Goal: Information Seeking & Learning: Learn about a topic

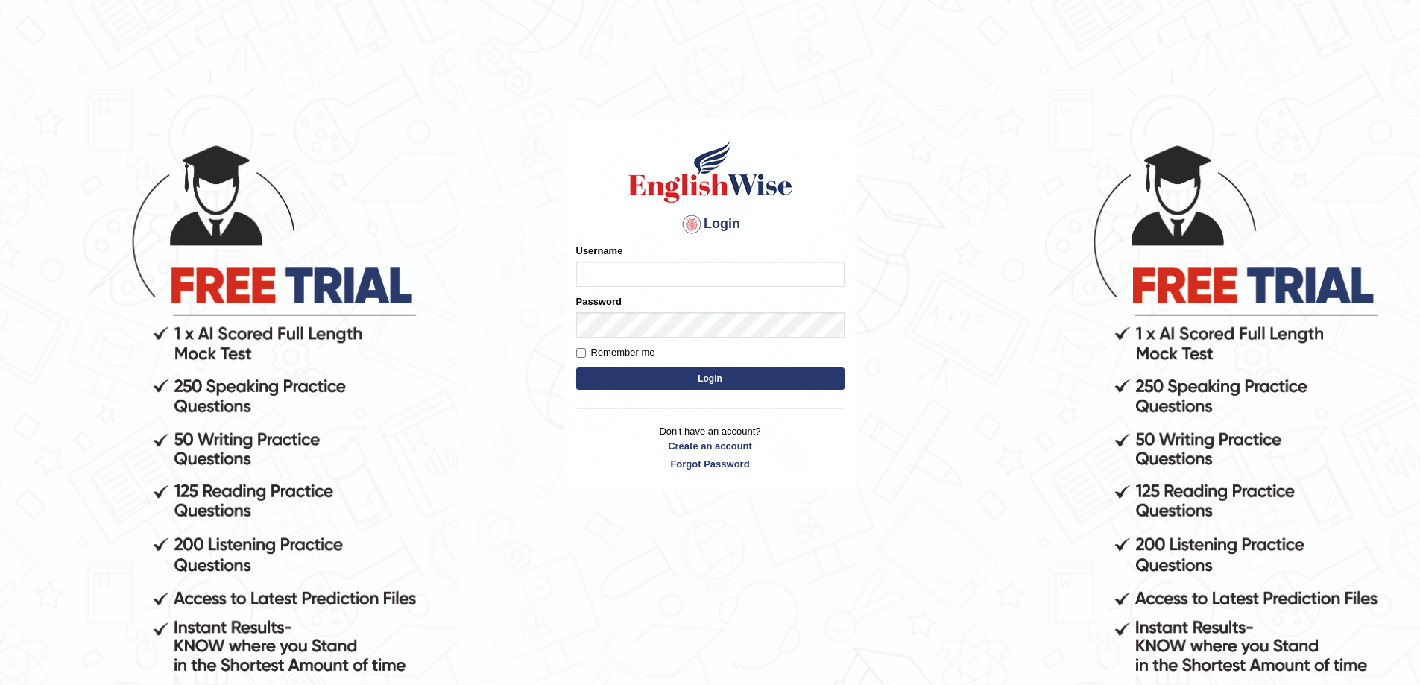
type input "a"
type input "AlexS"
click at [576, 368] on button "Login" at bounding box center [710, 379] width 268 height 22
click at [781, 377] on button "Login" at bounding box center [710, 379] width 268 height 22
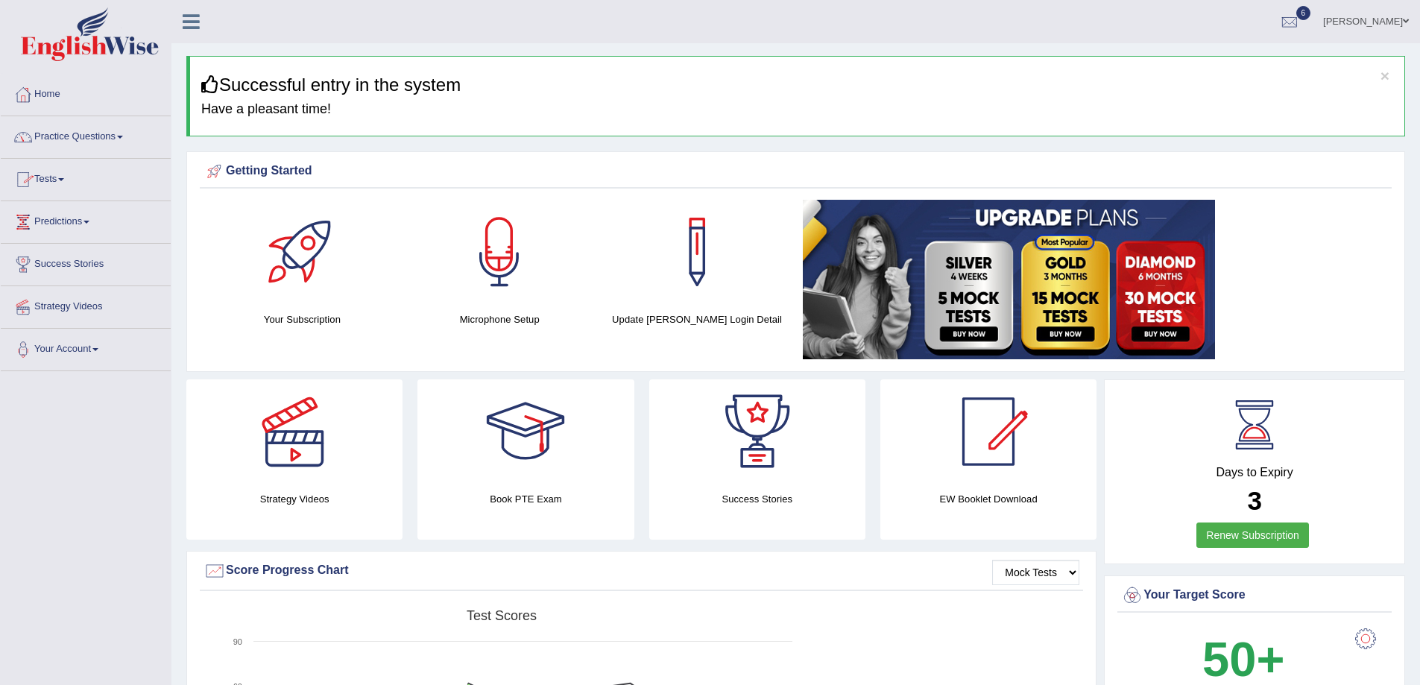
click at [122, 131] on link "Practice Questions" at bounding box center [86, 134] width 170 height 37
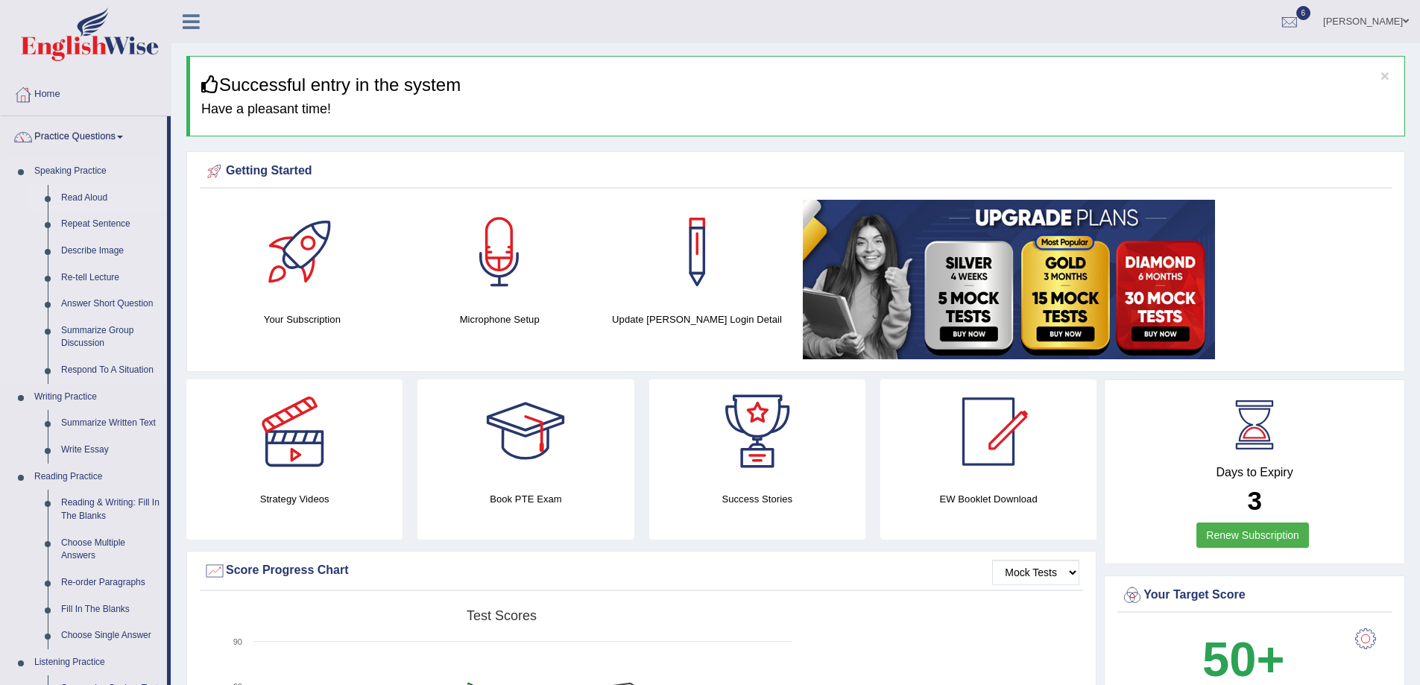
click at [79, 199] on link "Read Aloud" at bounding box center [110, 198] width 113 height 27
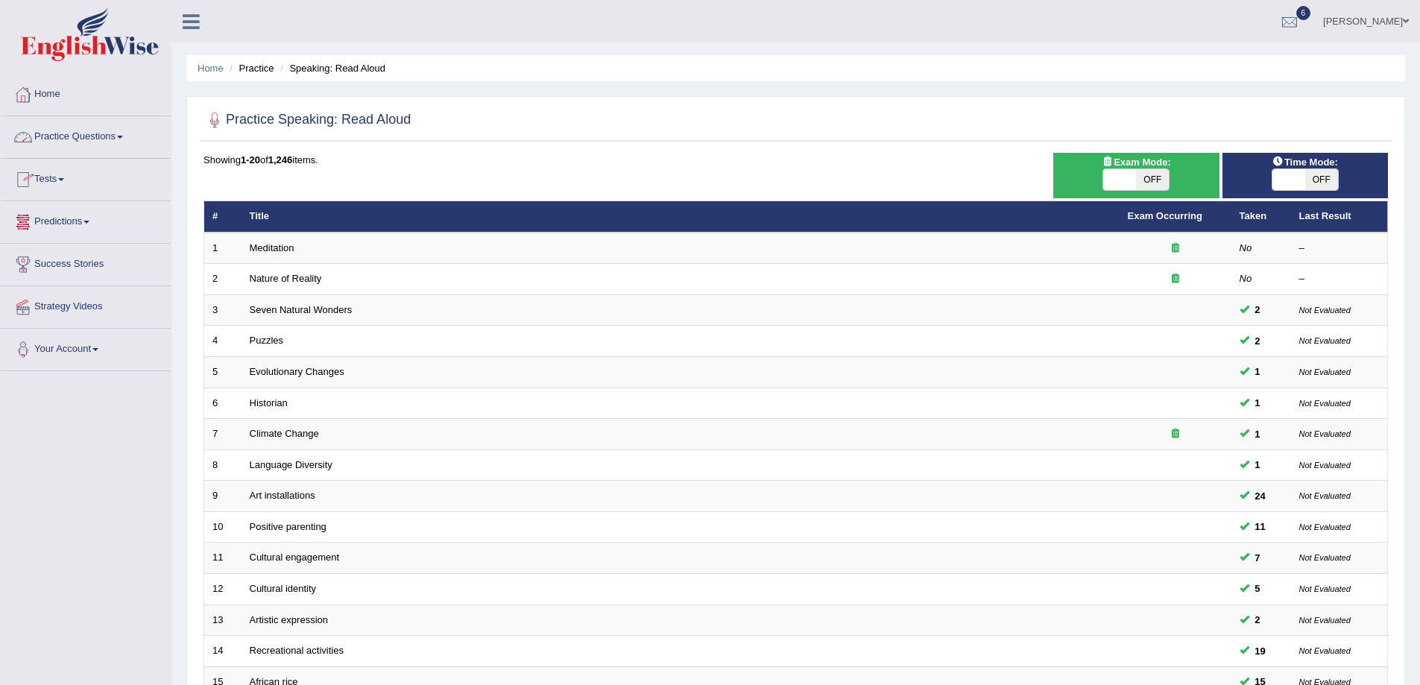
click at [57, 183] on link "Tests" at bounding box center [86, 177] width 170 height 37
click at [81, 244] on link "Take Mock Test" at bounding box center [97, 240] width 139 height 27
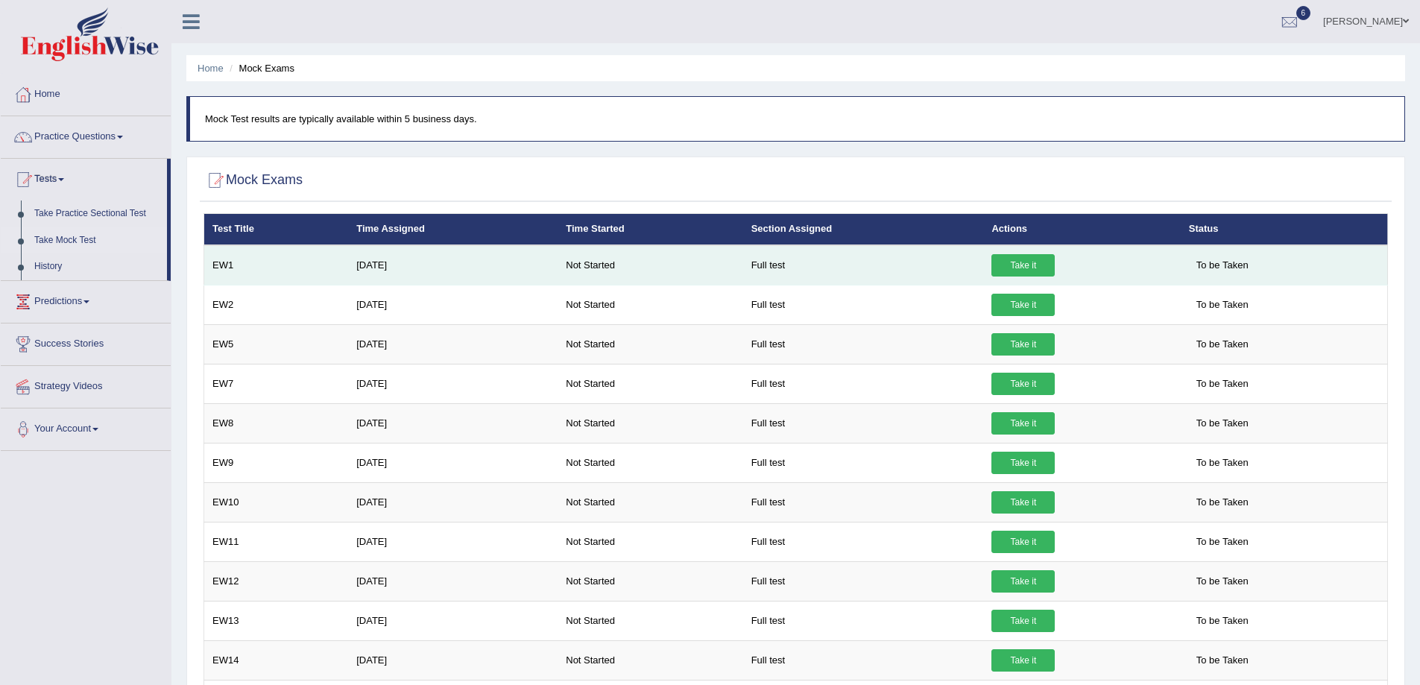
click at [1027, 268] on link "Take it" at bounding box center [1023, 265] width 63 height 22
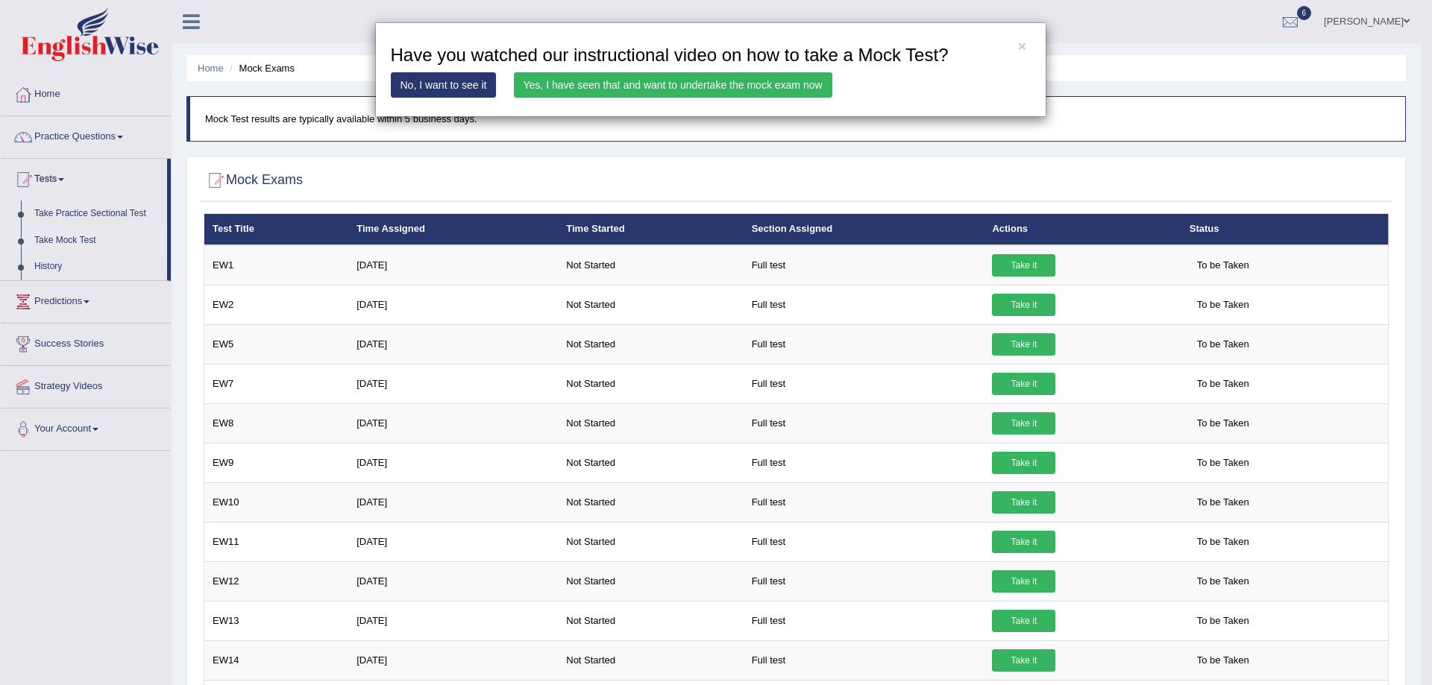
click at [552, 84] on link "Yes, I have seen that and want to undertake the mock exam now" at bounding box center [673, 84] width 318 height 25
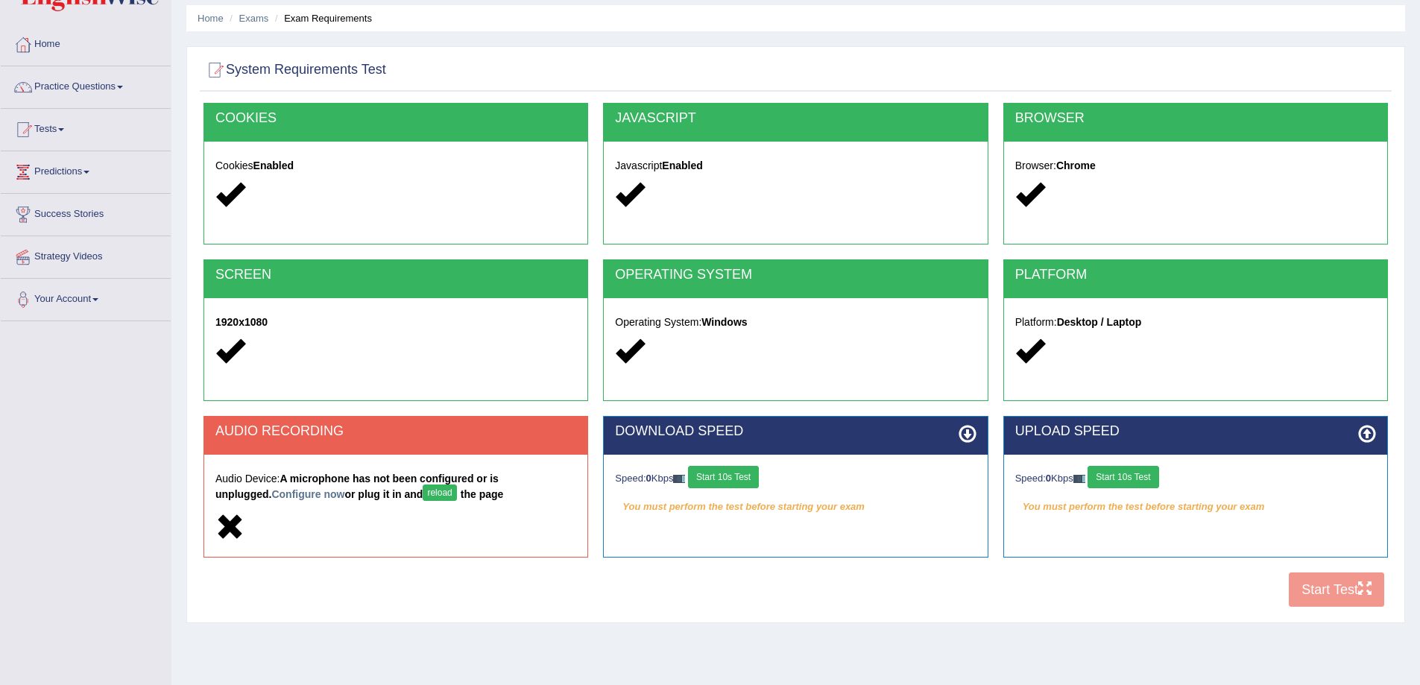
scroll to position [75, 0]
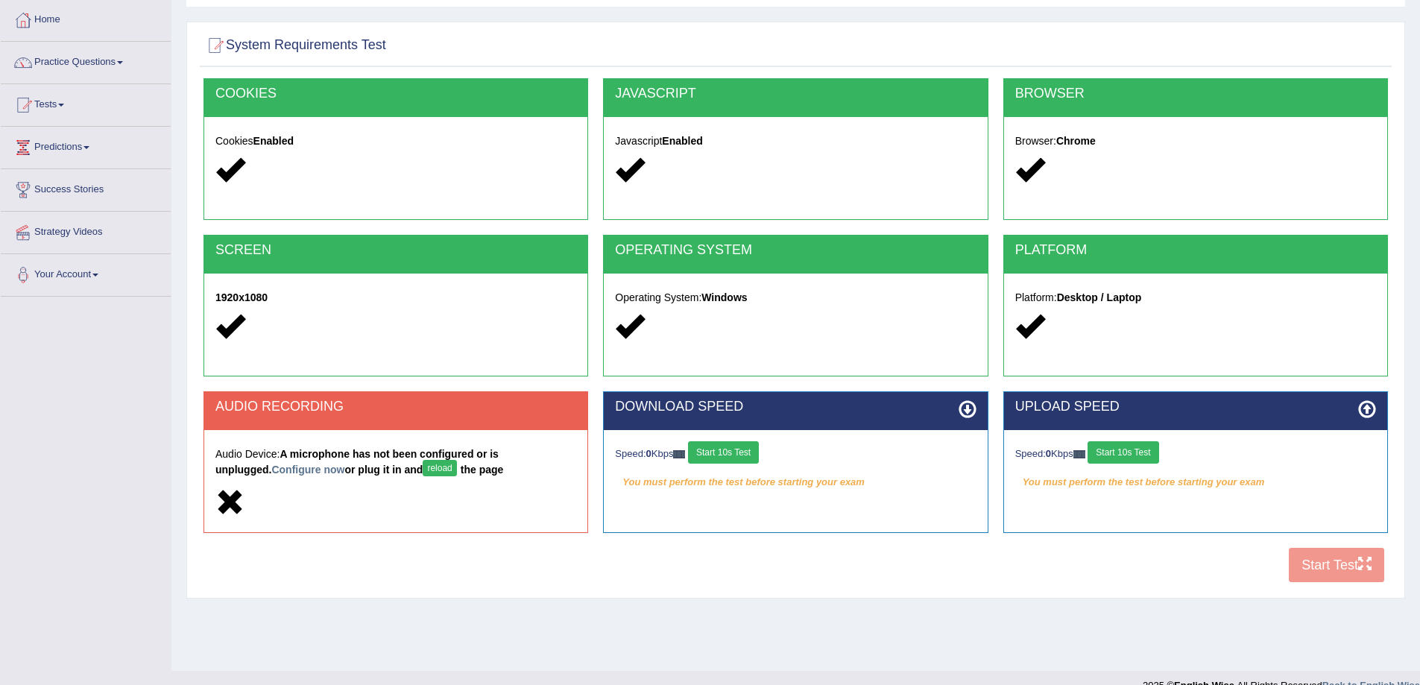
click at [113, 61] on link "Practice Questions" at bounding box center [86, 60] width 170 height 37
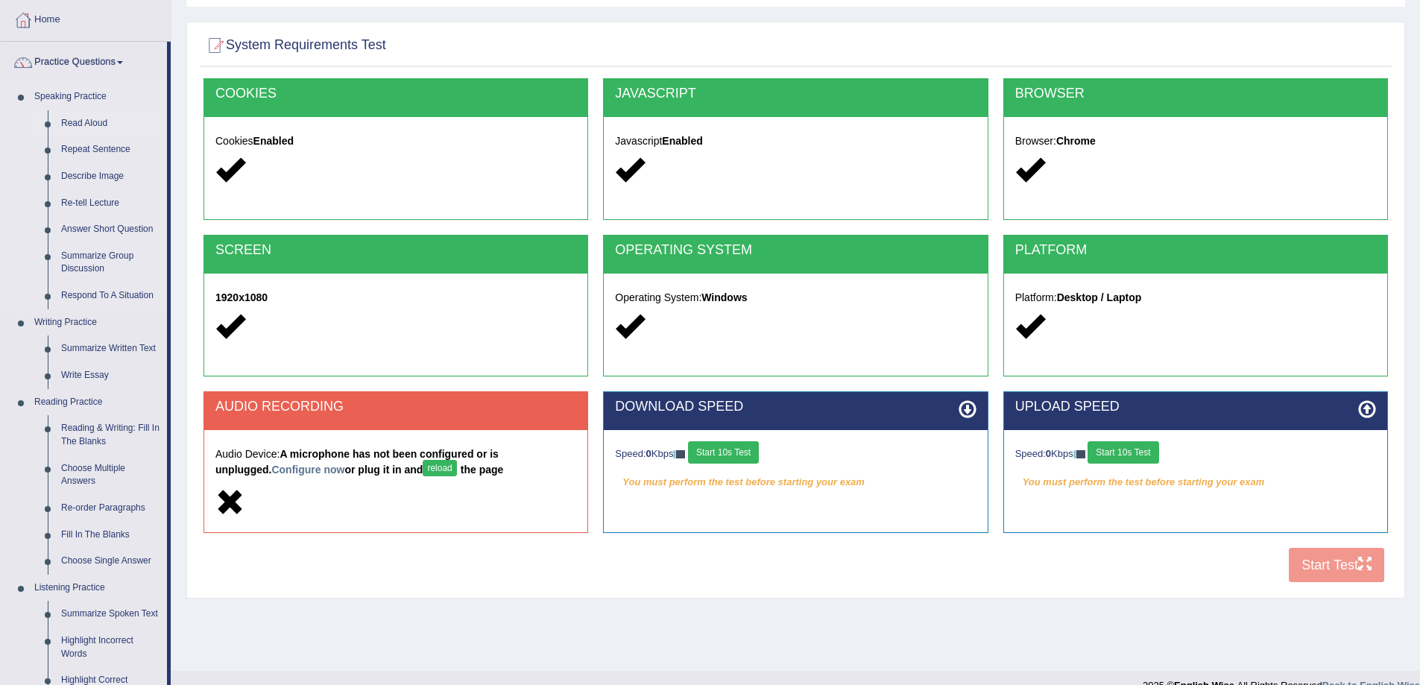
click at [85, 124] on link "Read Aloud" at bounding box center [110, 123] width 113 height 27
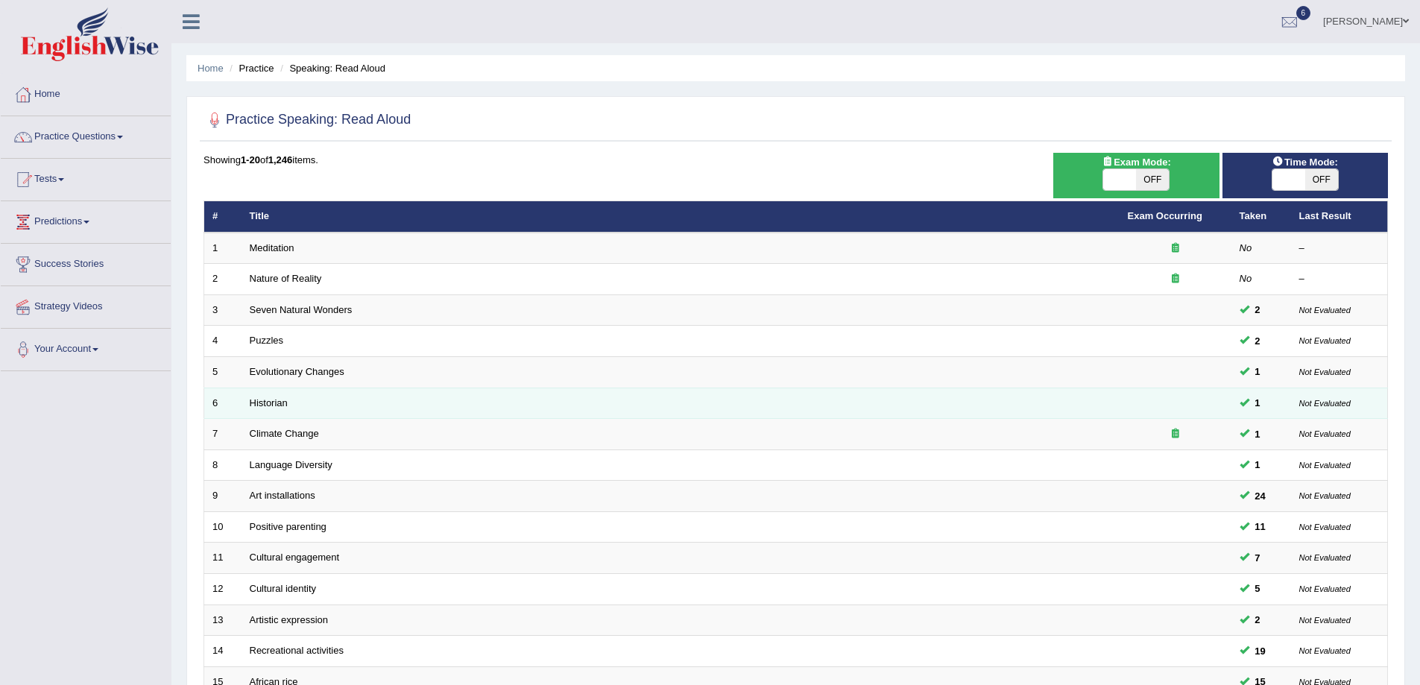
click at [310, 403] on td "Historian" at bounding box center [681, 403] width 878 height 31
click at [277, 406] on link "Historian" at bounding box center [269, 402] width 38 height 11
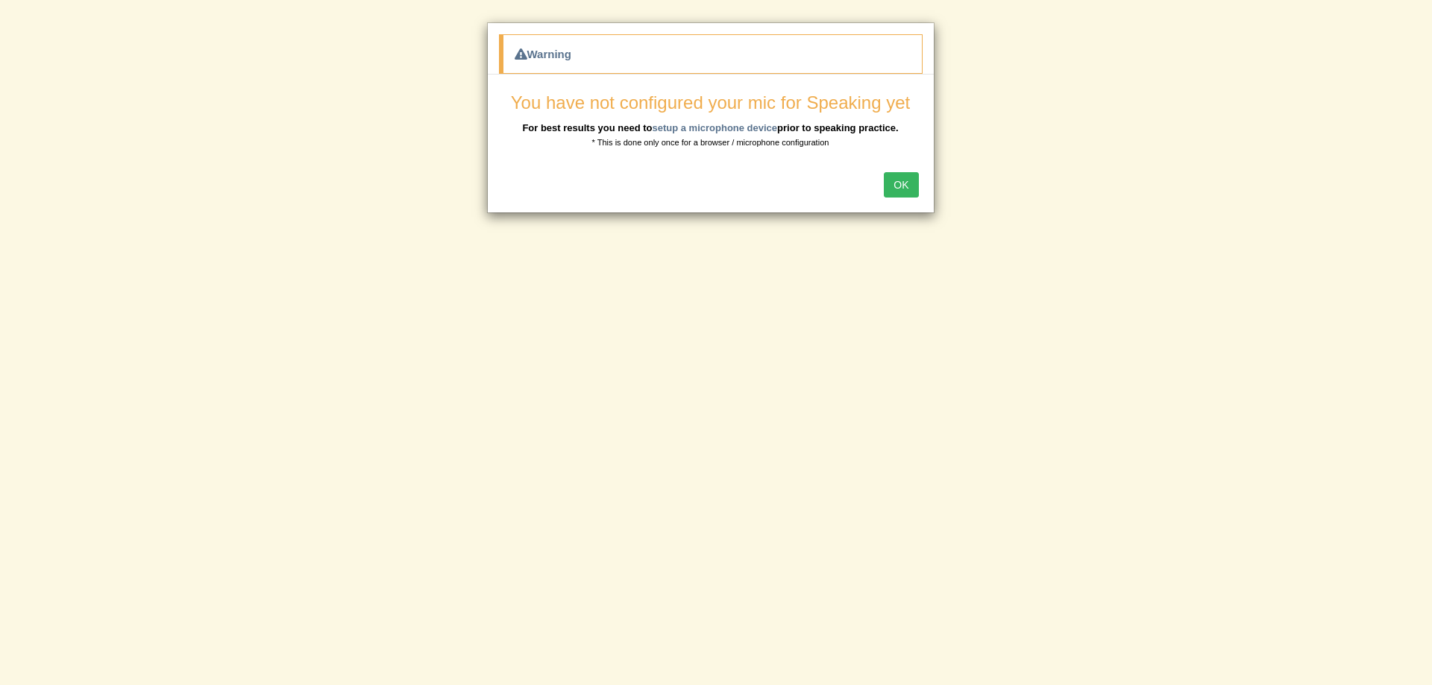
click at [908, 184] on button "OK" at bounding box center [901, 184] width 34 height 25
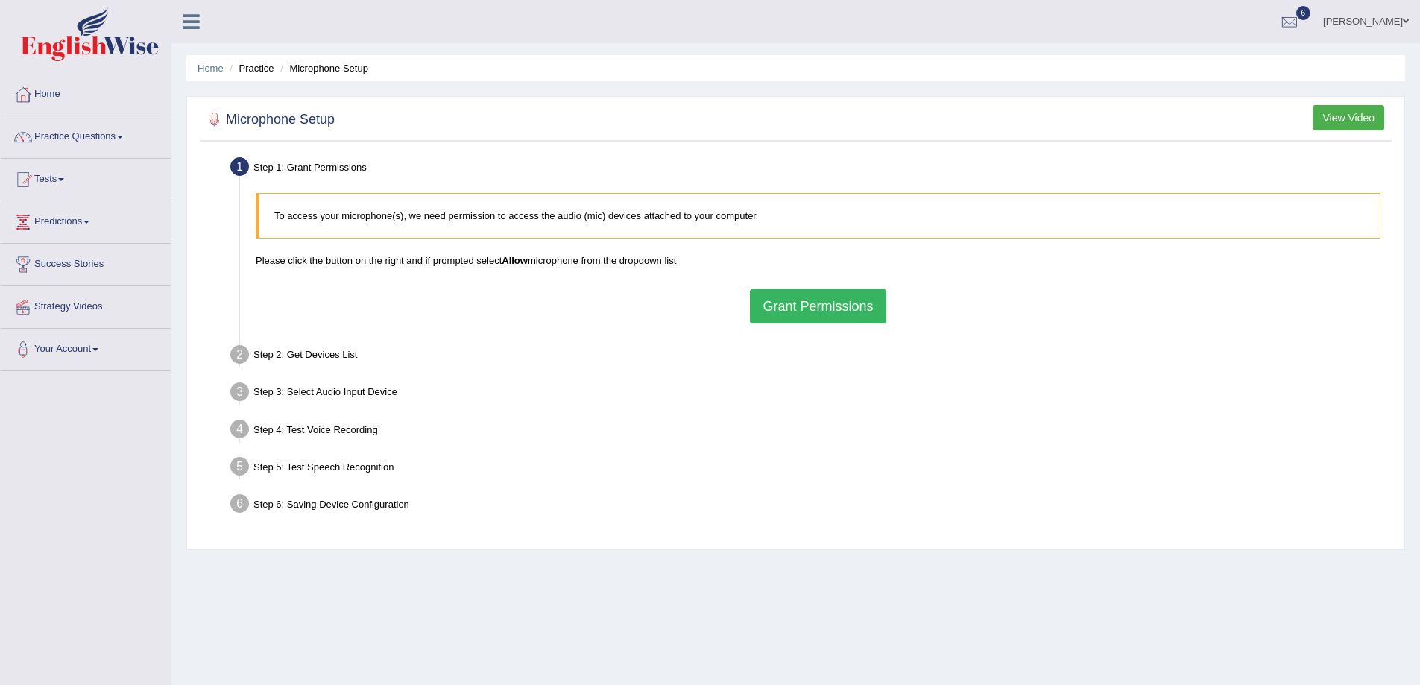
click at [772, 310] on button "Grant Permissions" at bounding box center [818, 306] width 136 height 34
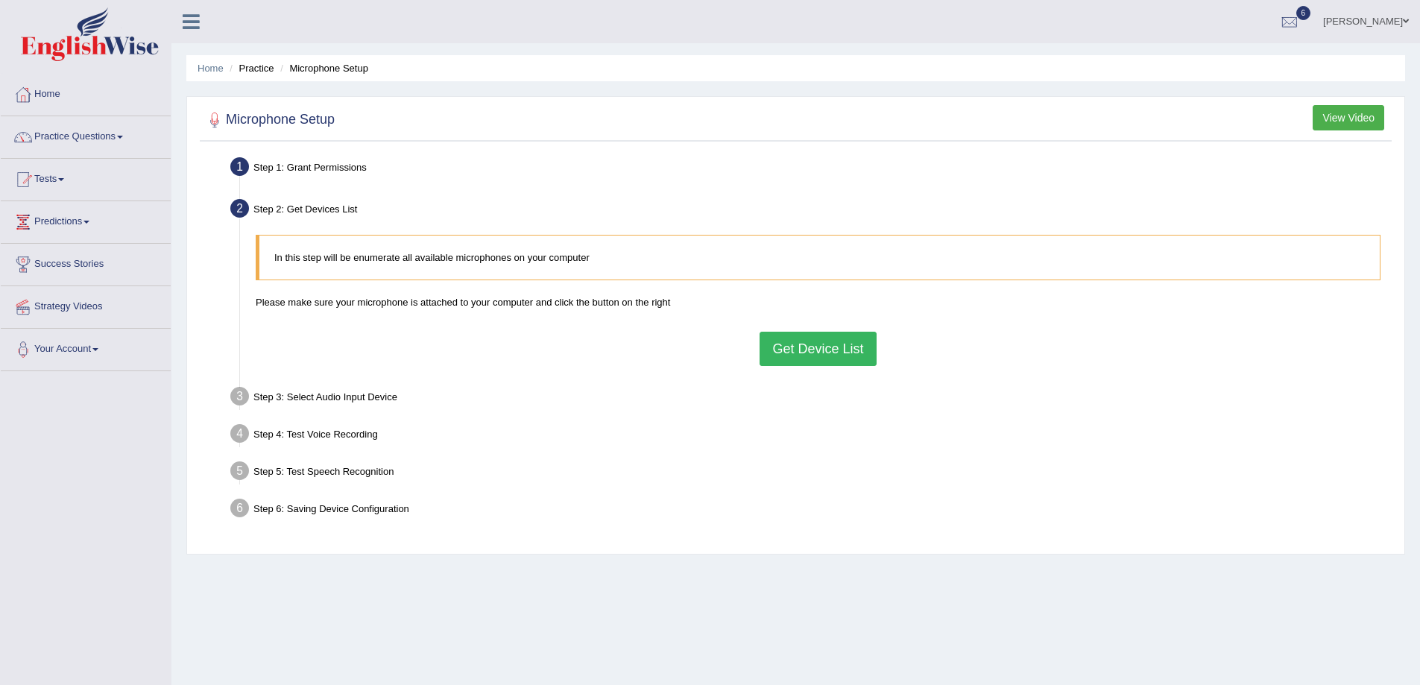
click at [798, 348] on button "Get Device List" at bounding box center [818, 349] width 116 height 34
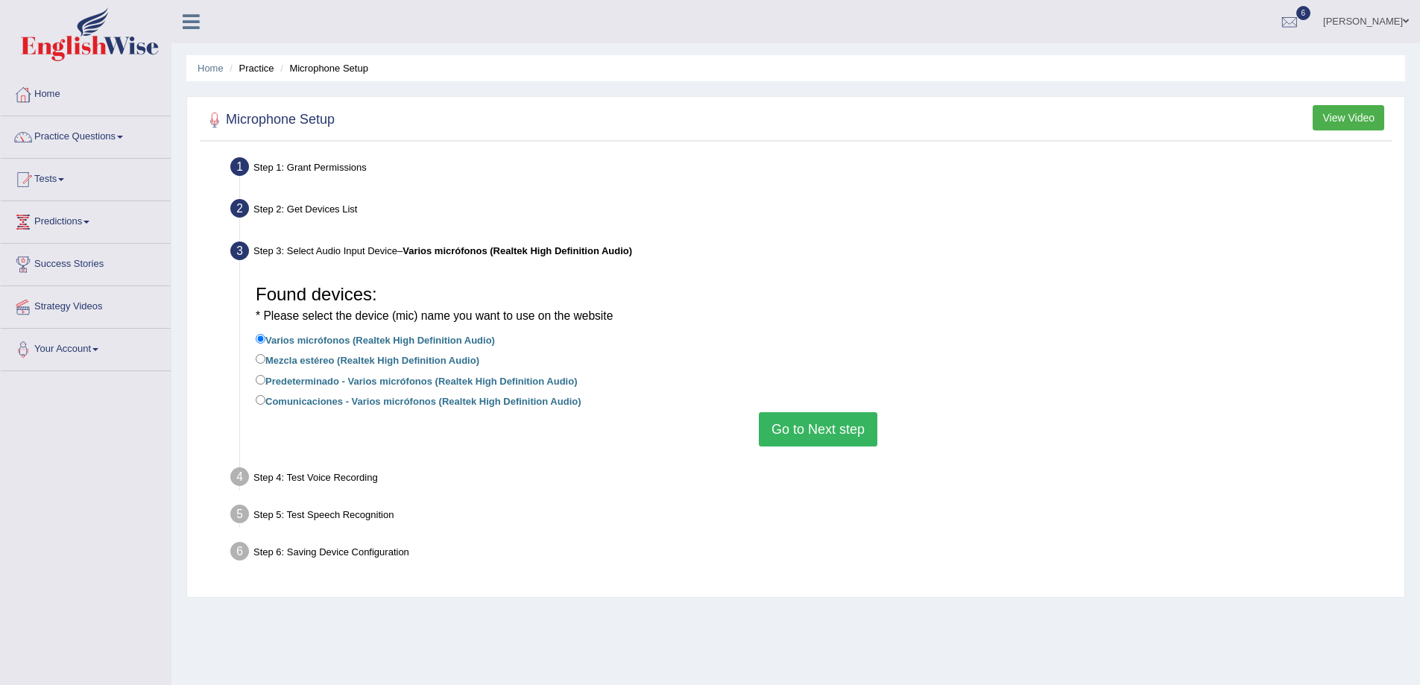
click at [807, 421] on button "Go to Next step" at bounding box center [818, 429] width 119 height 34
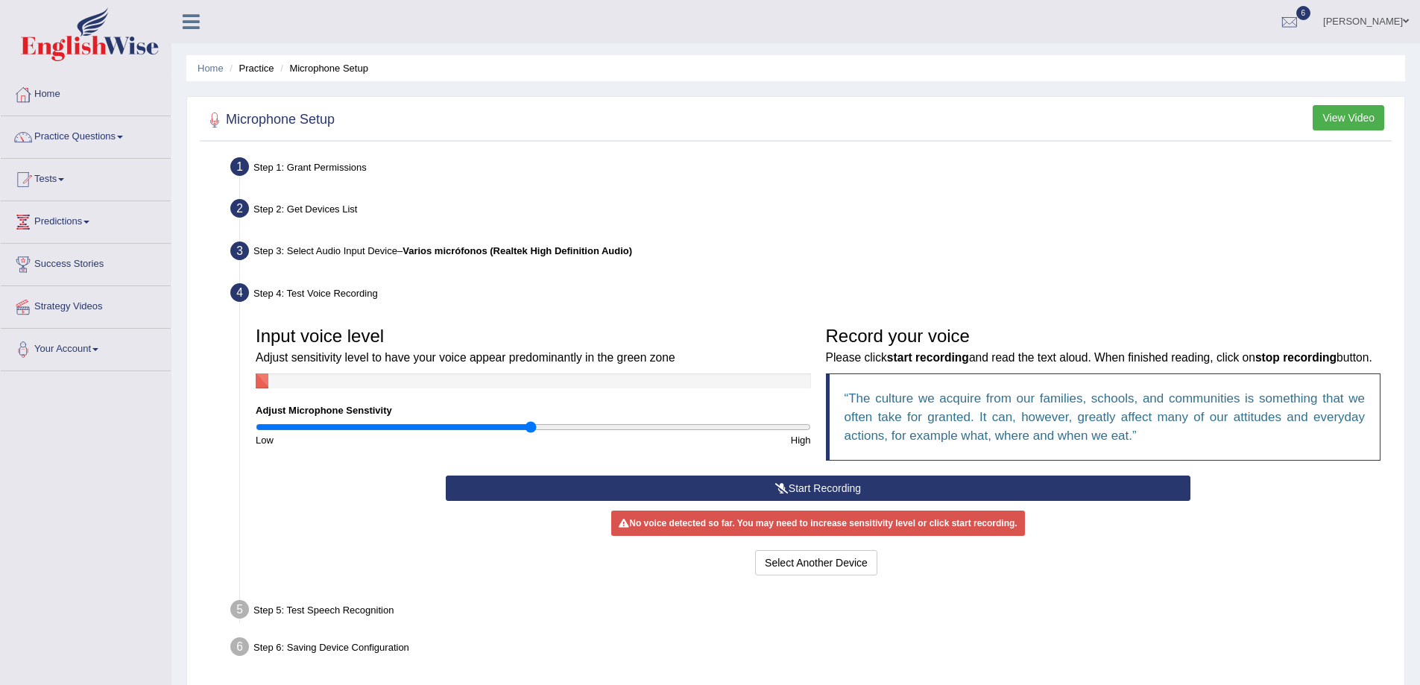
click at [704, 501] on button "Start Recording" at bounding box center [818, 488] width 745 height 25
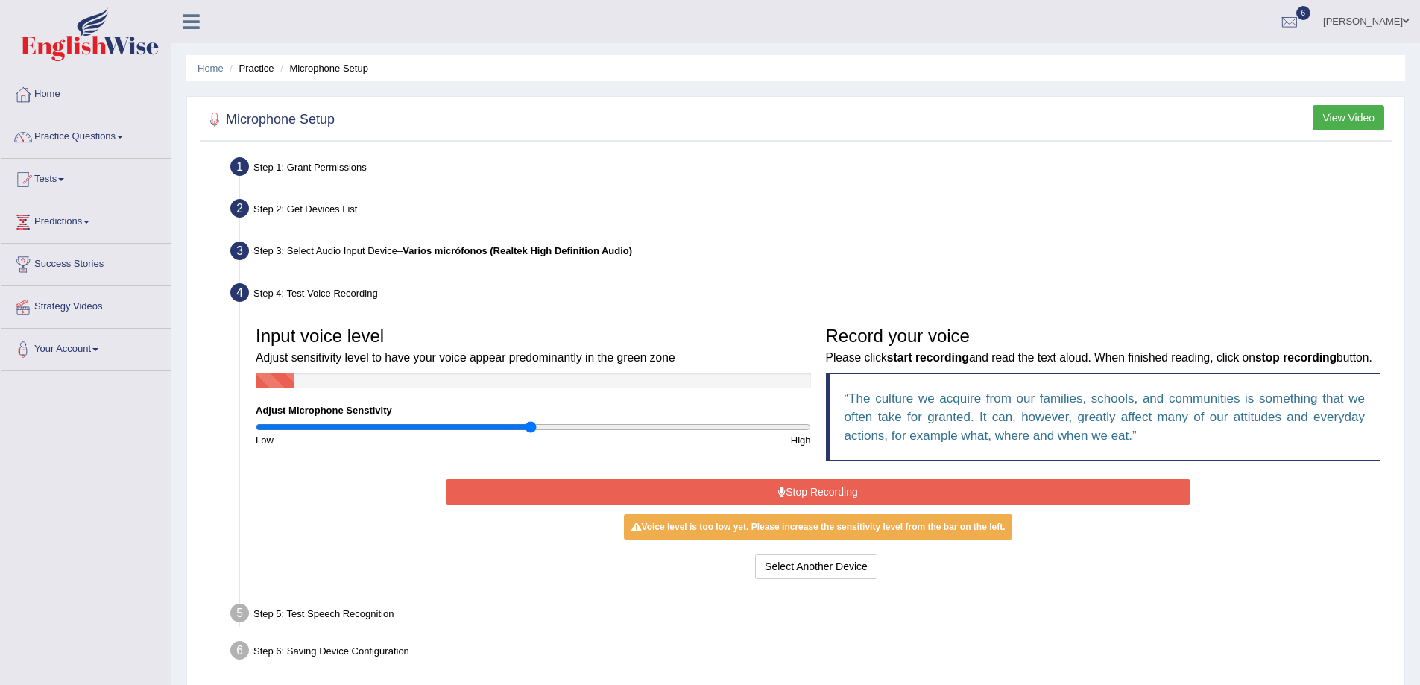
click at [734, 503] on button "Stop Recording" at bounding box center [818, 491] width 745 height 25
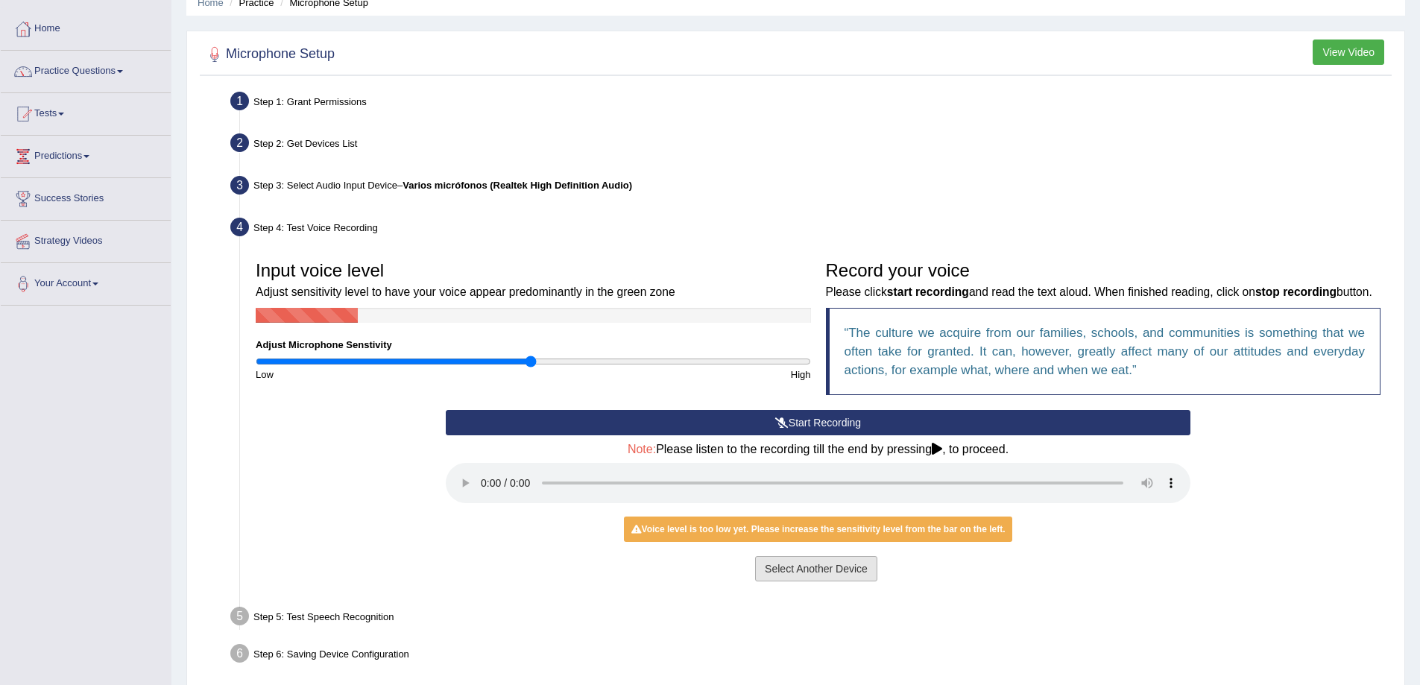
scroll to position [148, 0]
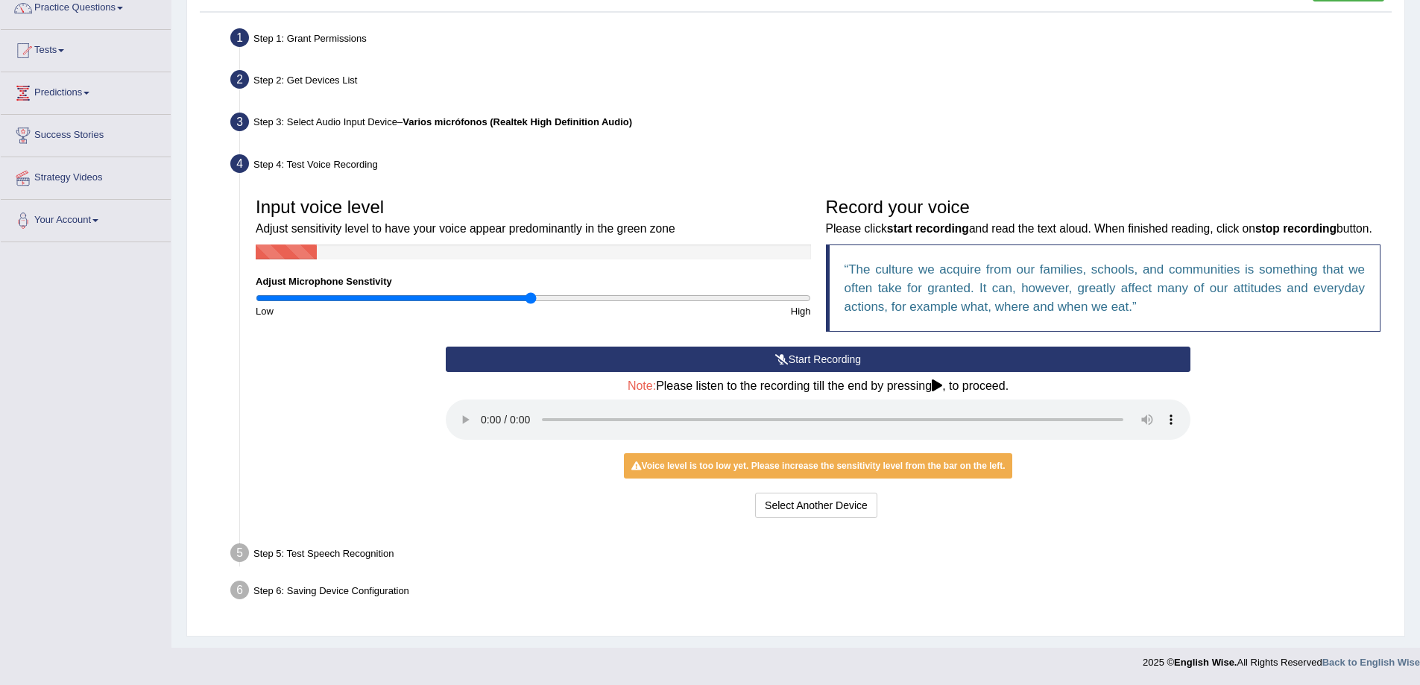
click at [811, 350] on button "Start Recording" at bounding box center [818, 359] width 745 height 25
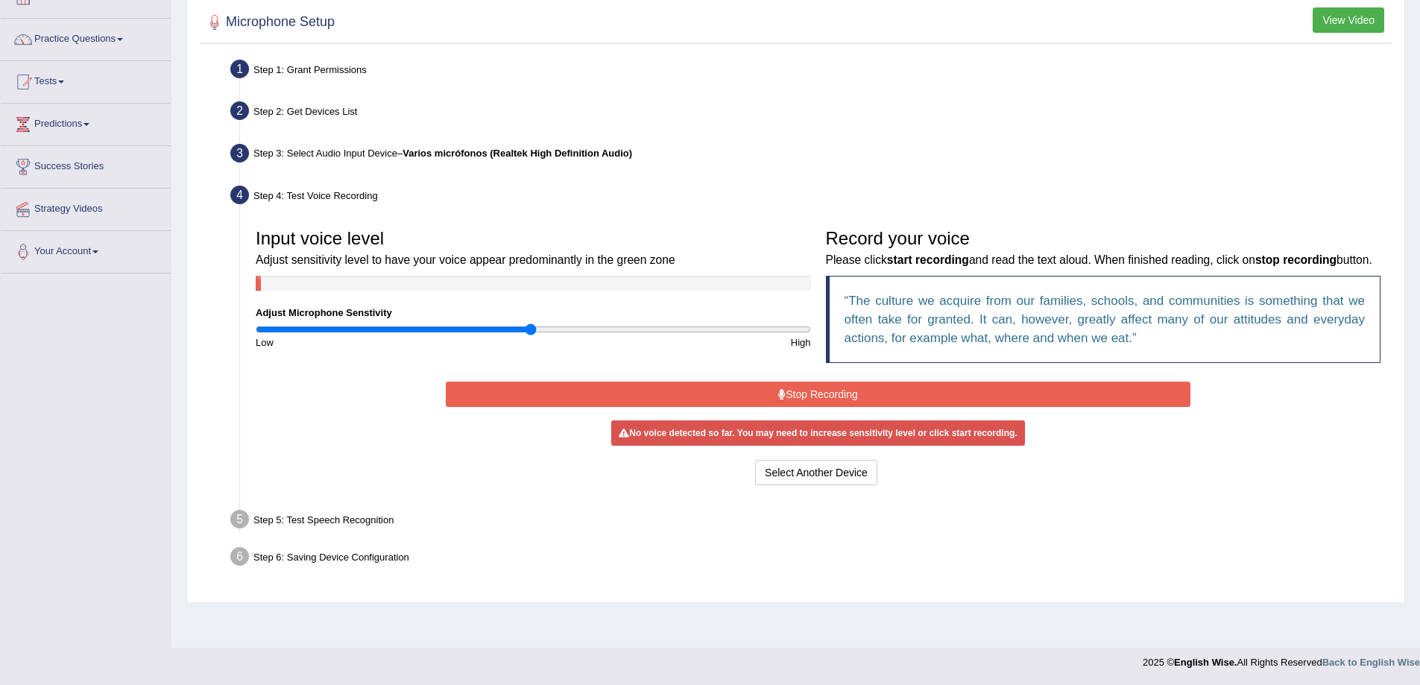
scroll to position [98, 0]
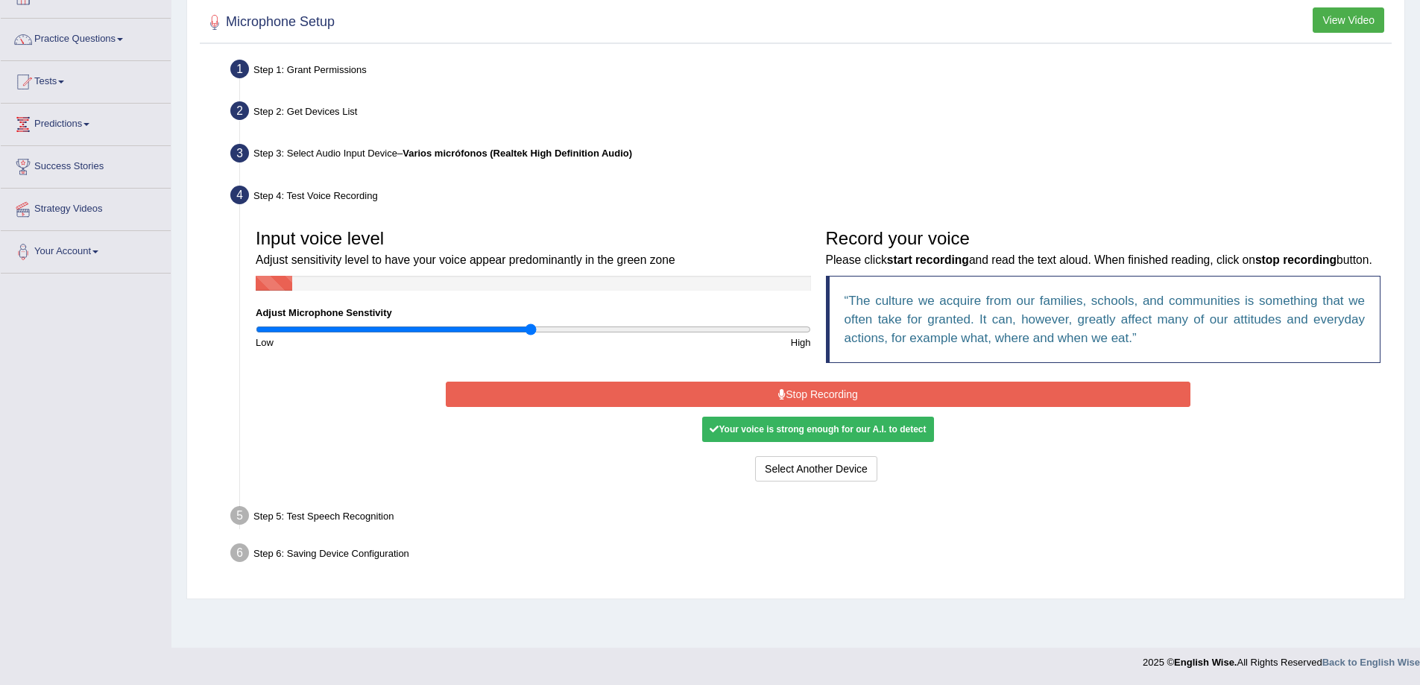
click at [820, 407] on button "Stop Recording" at bounding box center [818, 394] width 745 height 25
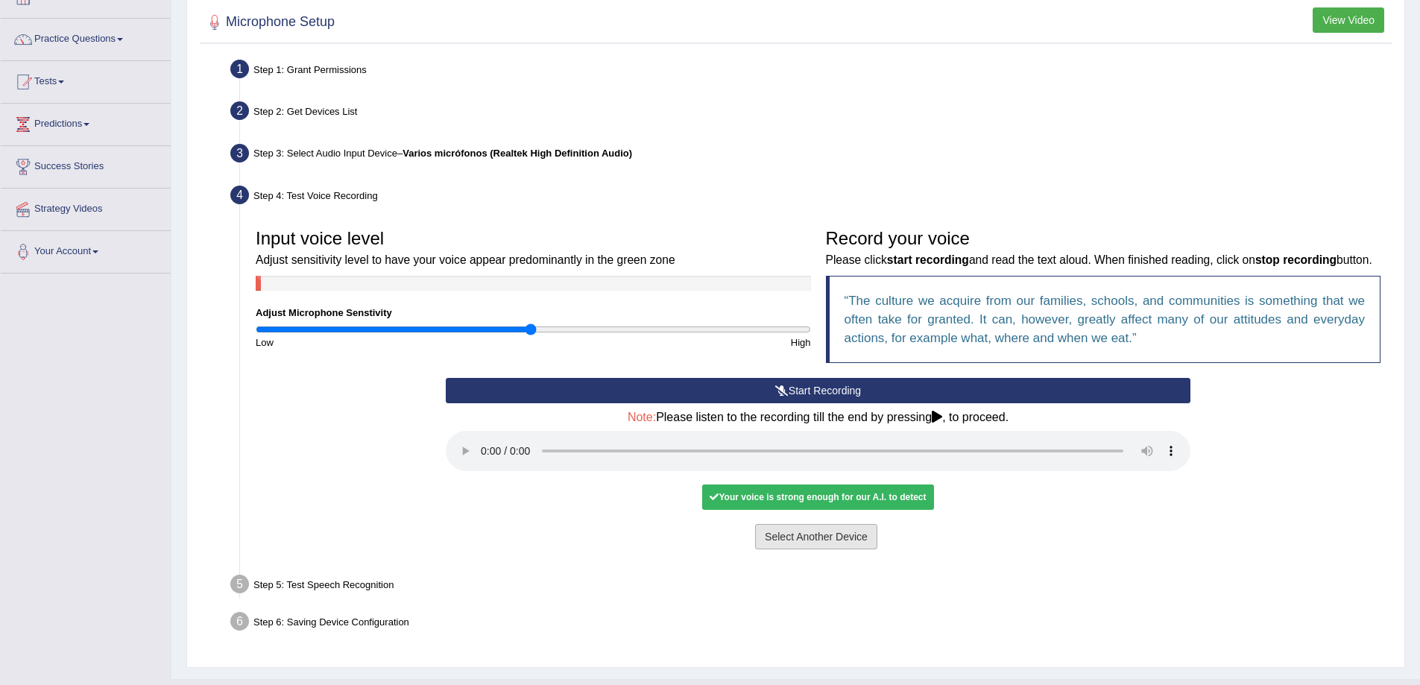
click at [860, 550] on button "Select Another Device" at bounding box center [816, 536] width 122 height 25
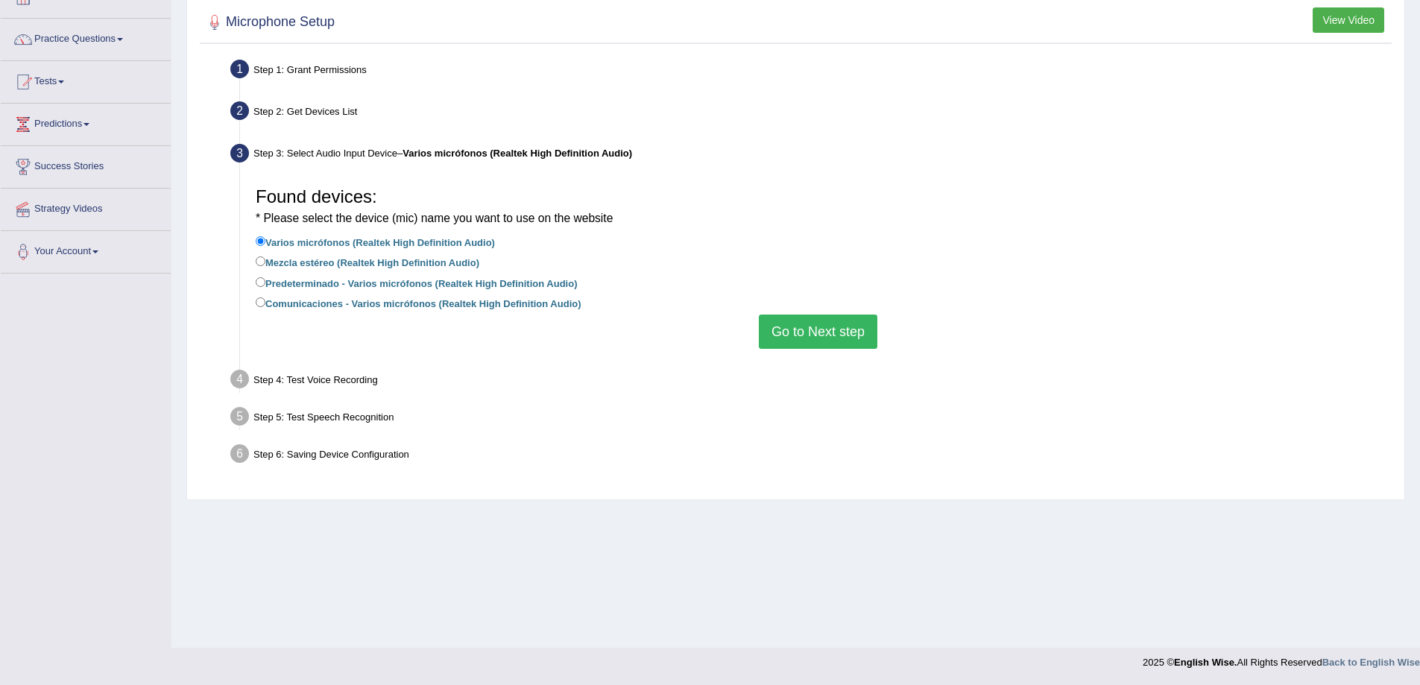
click at [839, 328] on button "Go to Next step" at bounding box center [818, 332] width 119 height 34
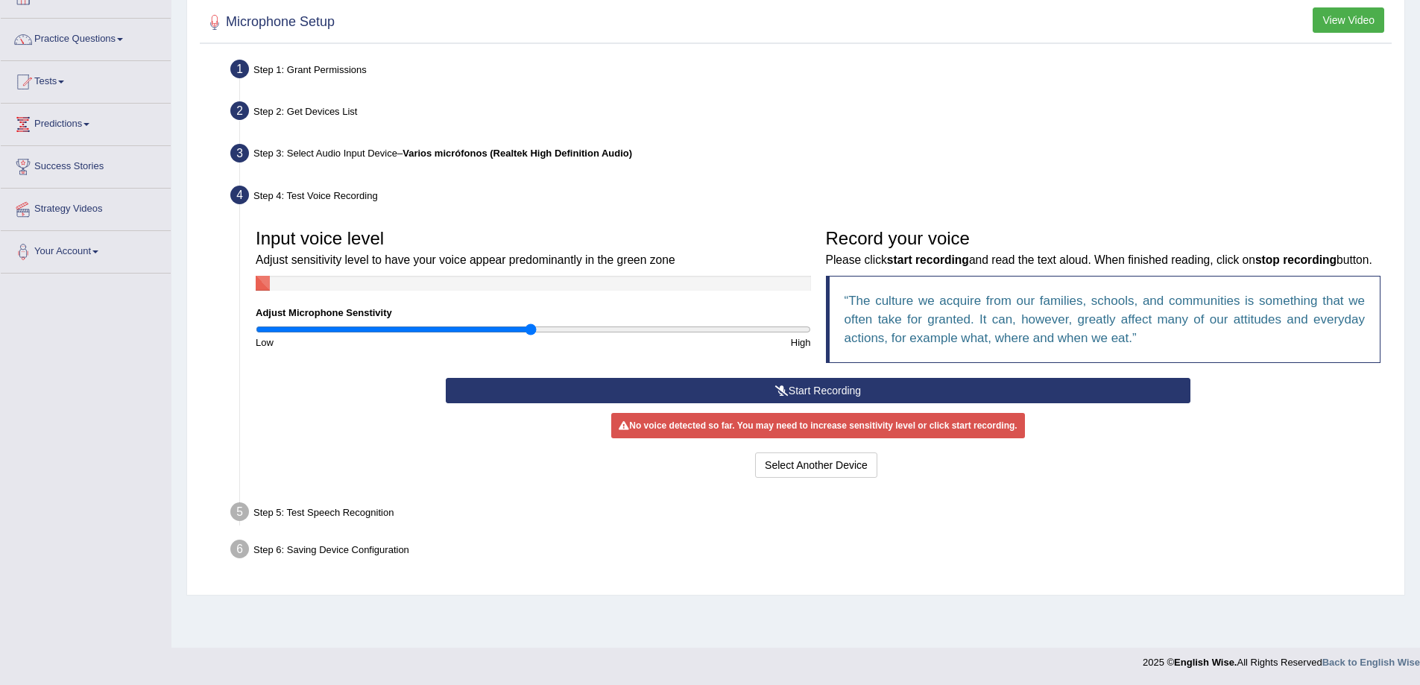
click at [805, 403] on button "Start Recording" at bounding box center [818, 390] width 745 height 25
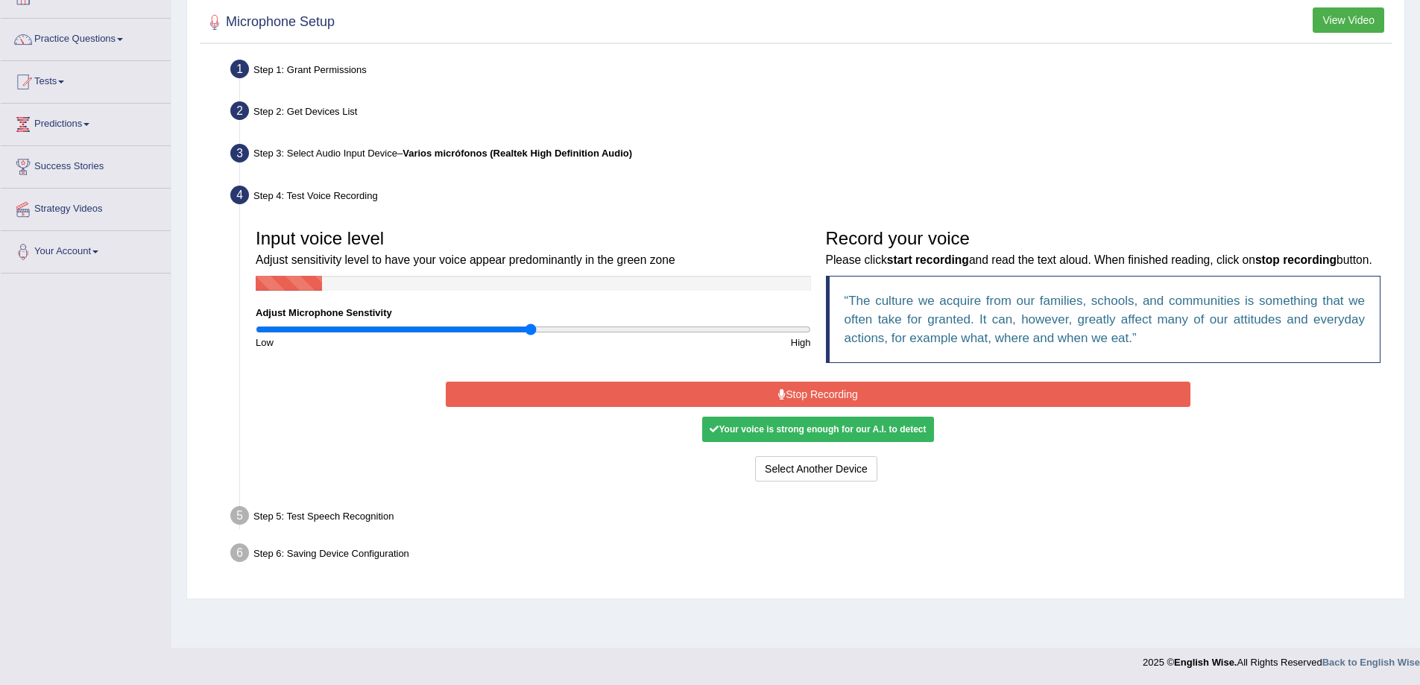
click at [800, 407] on button "Stop Recording" at bounding box center [818, 394] width 745 height 25
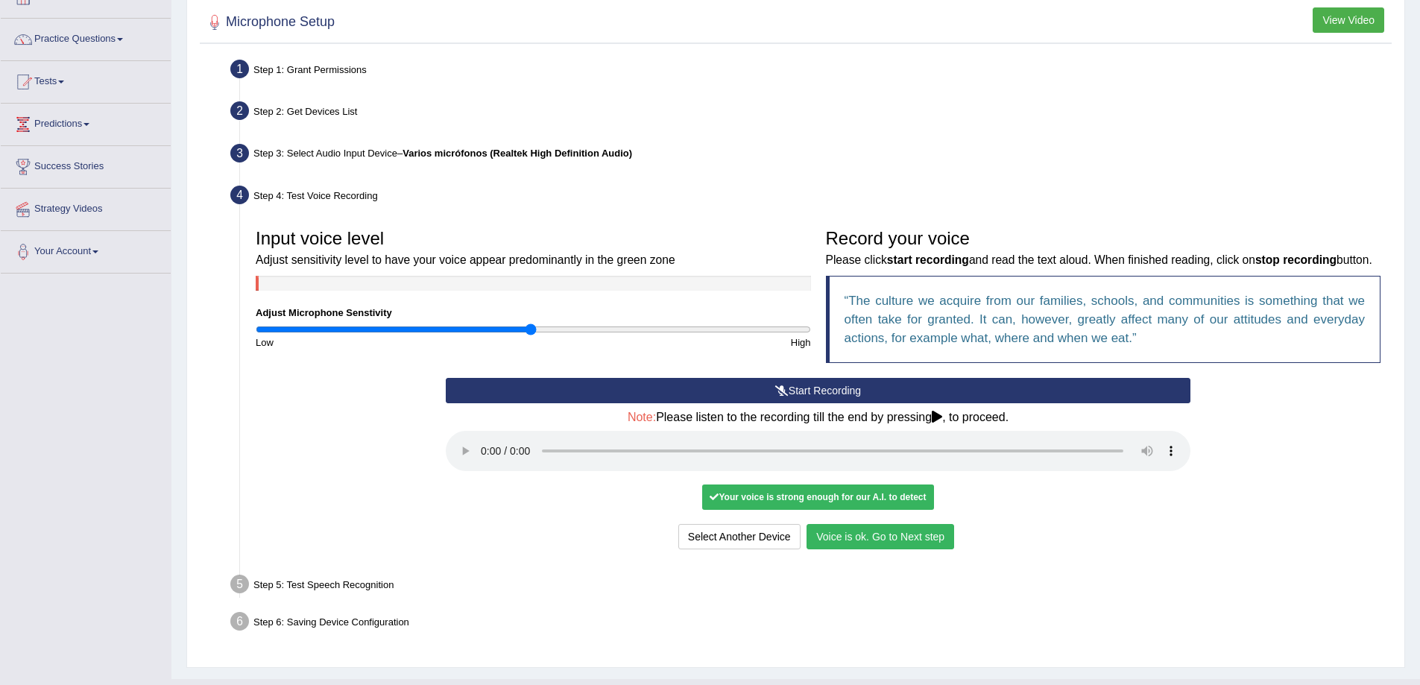
click at [881, 550] on button "Voice is ok. Go to Next step" at bounding box center [881, 536] width 148 height 25
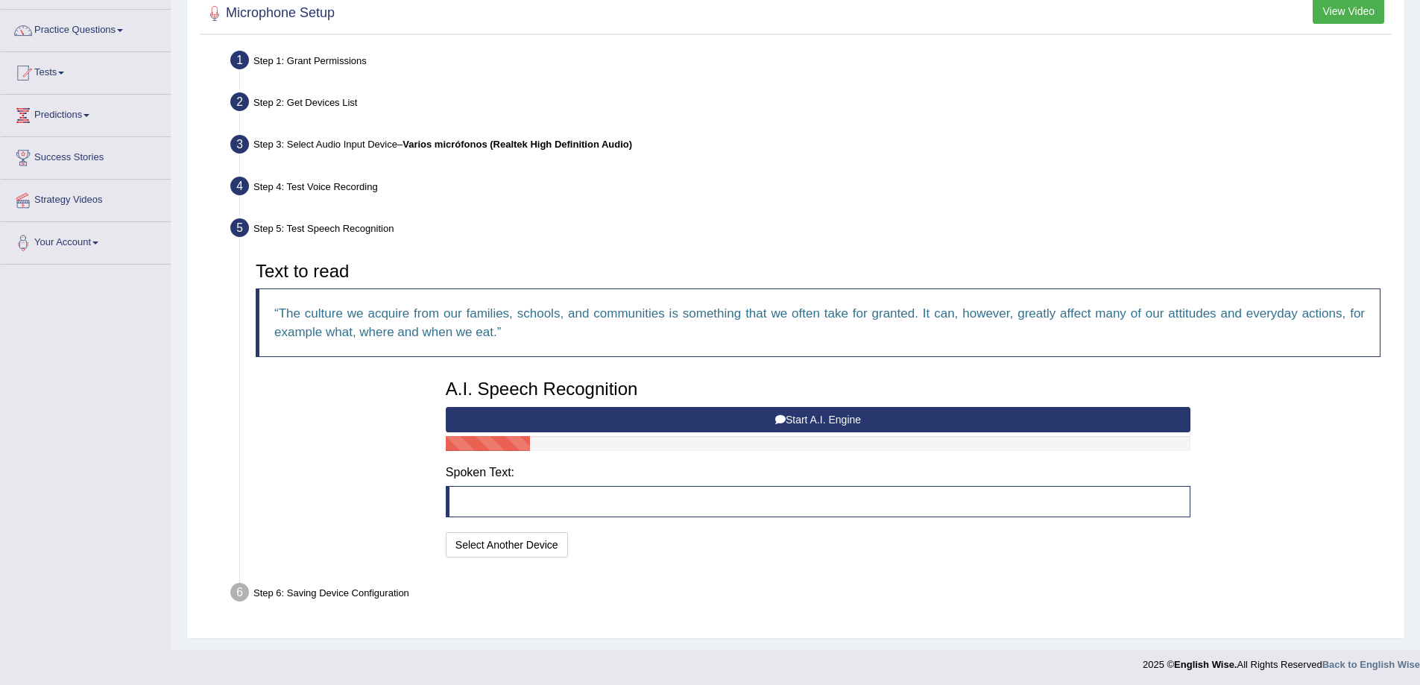
scroll to position [109, 0]
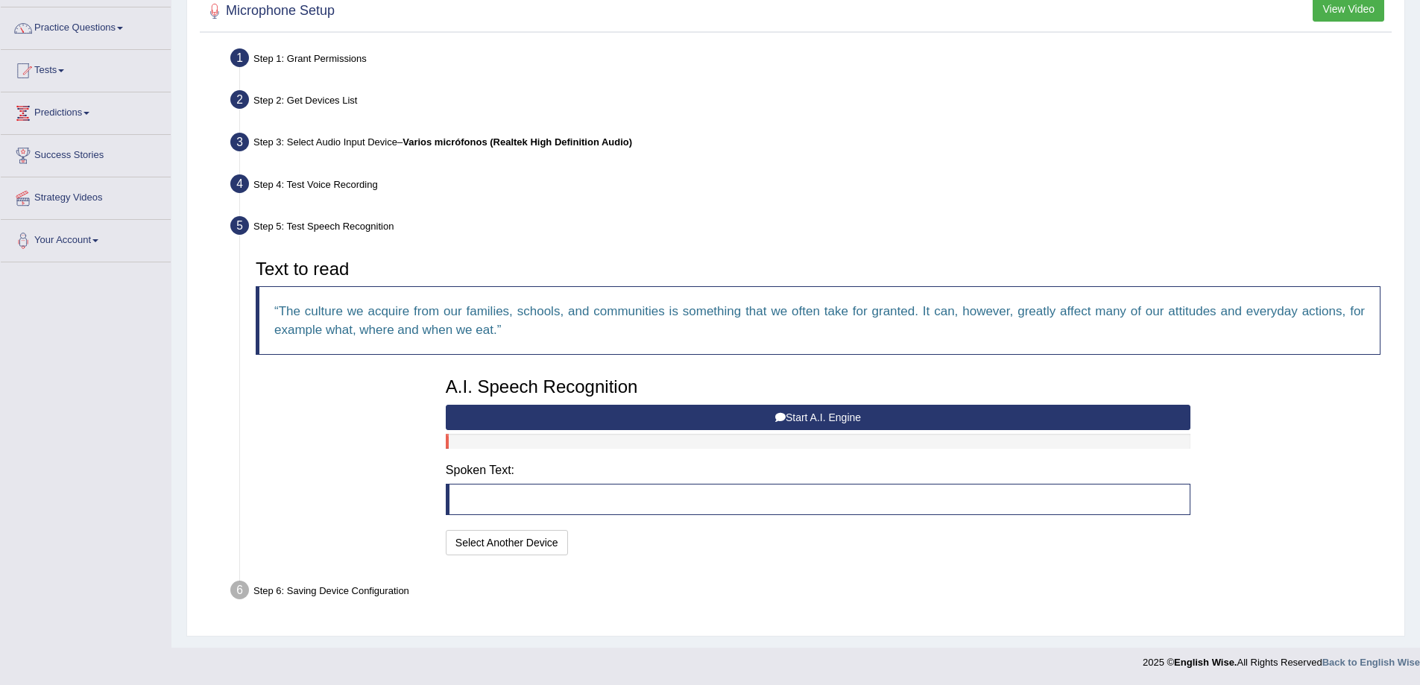
click at [714, 408] on button "Start A.I. Engine" at bounding box center [818, 417] width 745 height 25
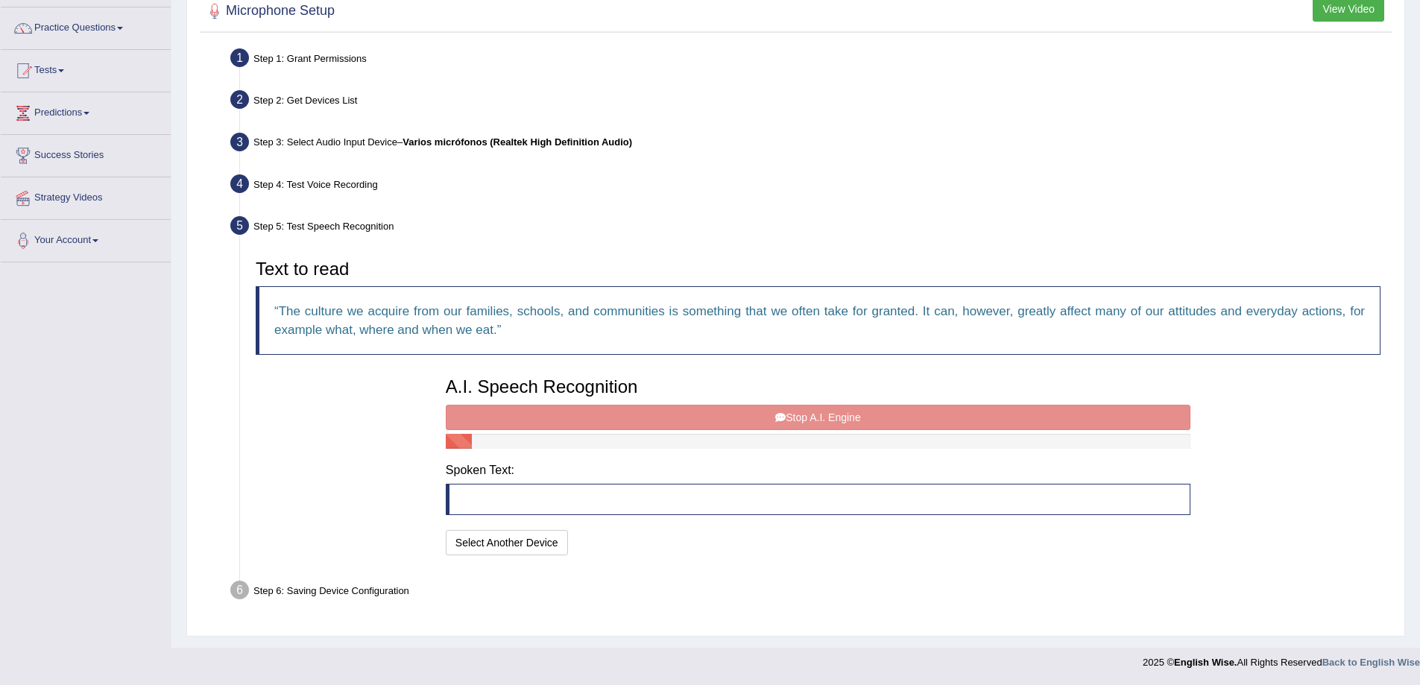
click at [698, 411] on div "A.I. Speech Recognition Start A.I. Engine Stop A.I. Engine Note: Please listen …" at bounding box center [818, 464] width 760 height 189
click at [632, 420] on div "A.I. Speech Recognition Start A.I. Engine Stop A.I. Engine Note: Please listen …" at bounding box center [818, 464] width 760 height 189
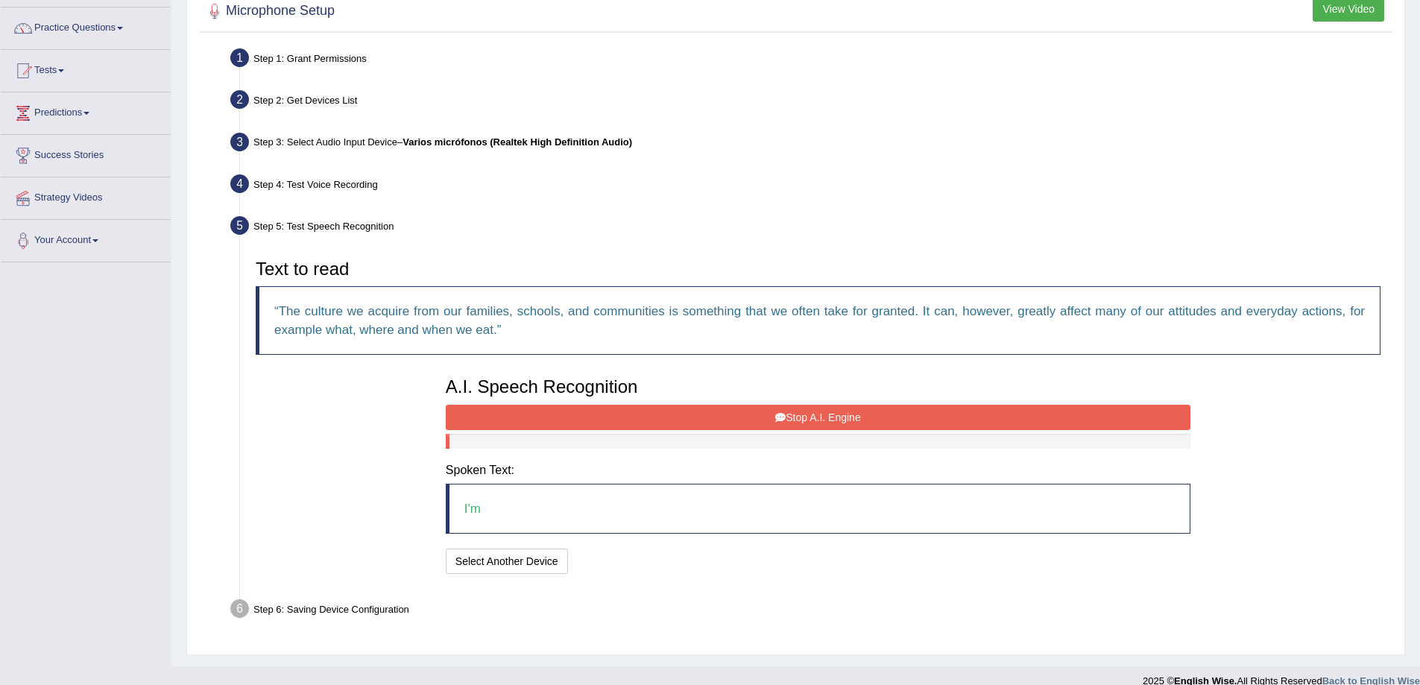
drag, startPoint x: 513, startPoint y: 535, endPoint x: 500, endPoint y: 508, distance: 30.0
click at [512, 532] on div "A.I. Speech Recognition Start A.I. Engine Stop A.I. Engine Note: Please listen …" at bounding box center [818, 474] width 760 height 208
click at [500, 508] on blockquote "I'm" at bounding box center [818, 509] width 745 height 50
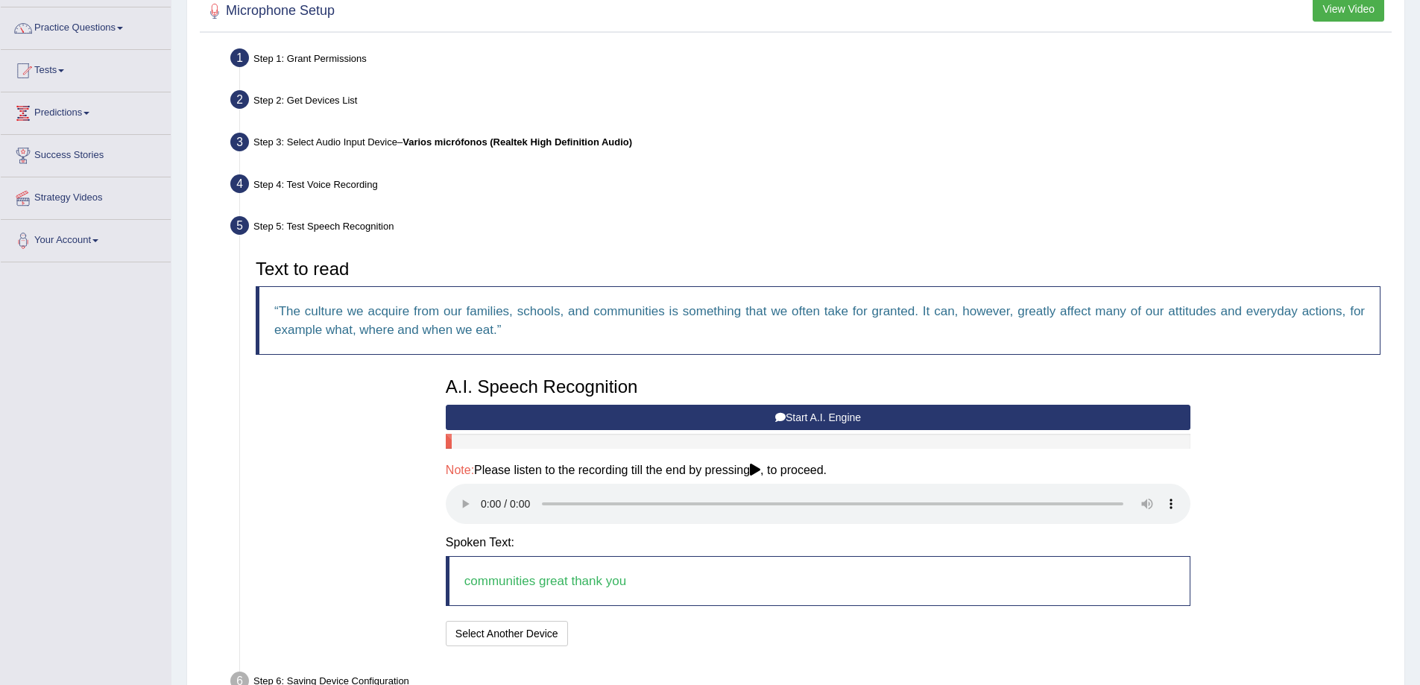
click at [1197, 312] on q "The culture we acquire from our families, schools, and communities is something…" at bounding box center [819, 320] width 1091 height 33
click at [1197, 311] on q "The culture we acquire from our families, schools, and communities is something…" at bounding box center [819, 320] width 1091 height 33
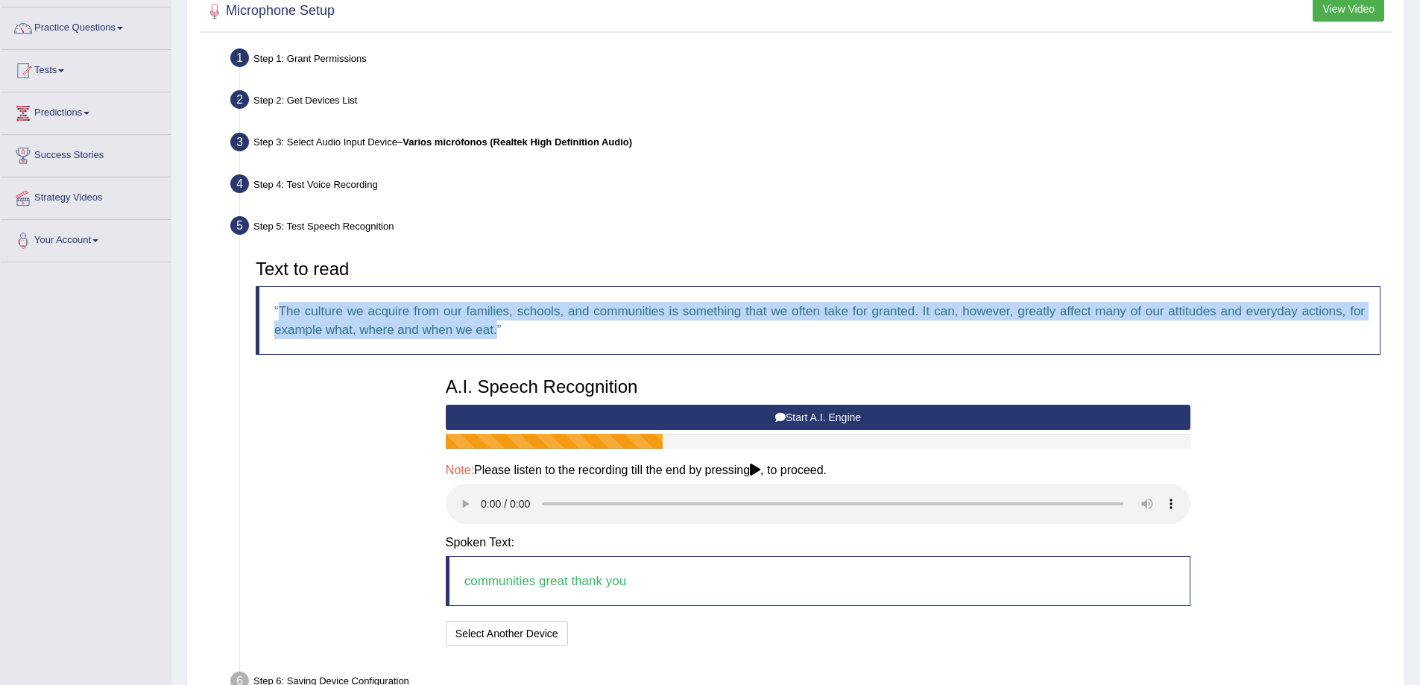
click at [1196, 311] on q "The culture we acquire from our families, schools, and communities is something…" at bounding box center [819, 320] width 1091 height 33
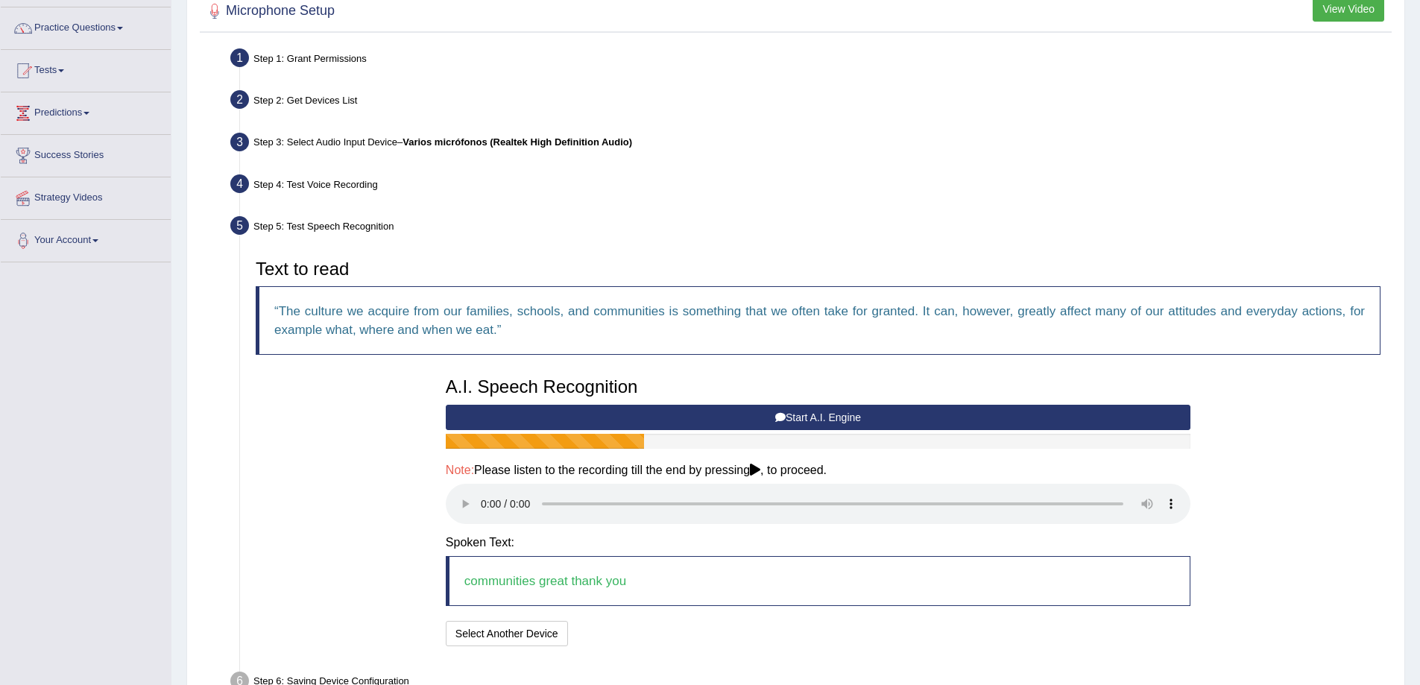
click at [1190, 265] on h3 "Text to read" at bounding box center [818, 268] width 1125 height 19
click at [1017, 414] on button "Start A.I. Engine" at bounding box center [818, 417] width 745 height 25
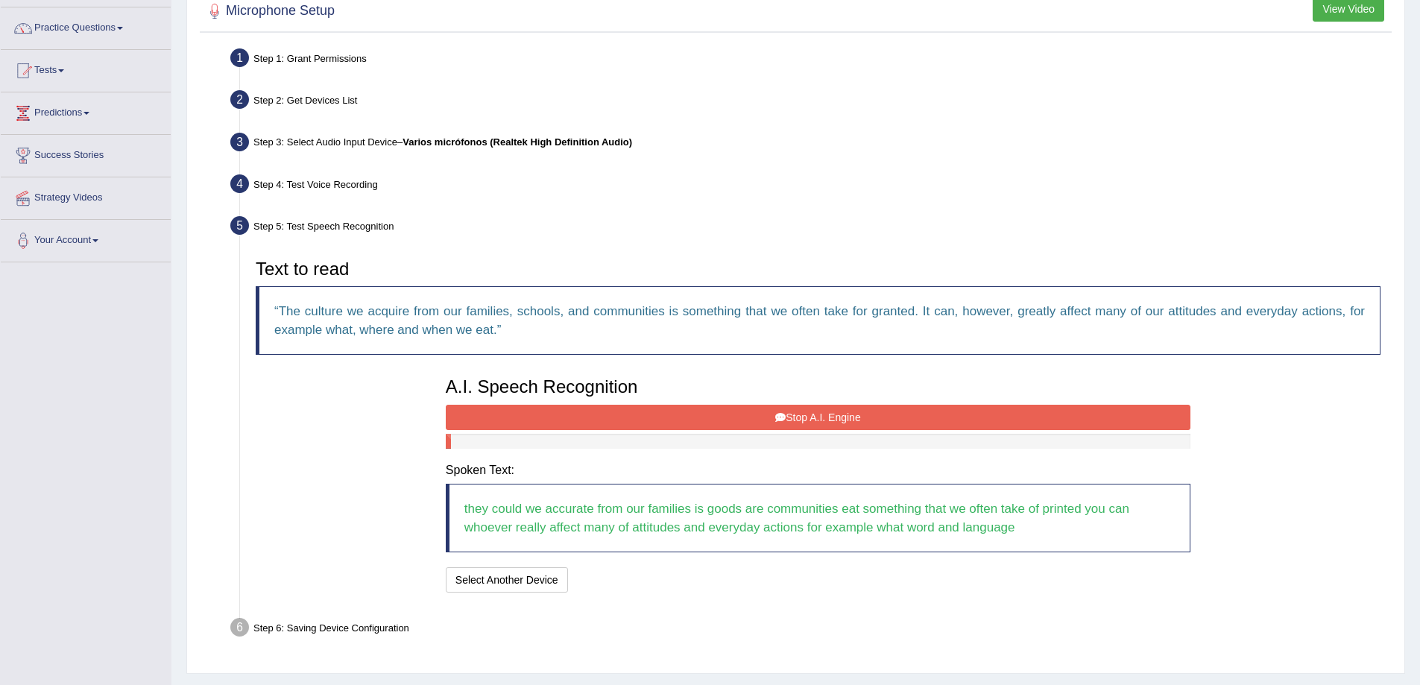
click at [1001, 412] on button "Stop A.I. Engine" at bounding box center [818, 417] width 745 height 25
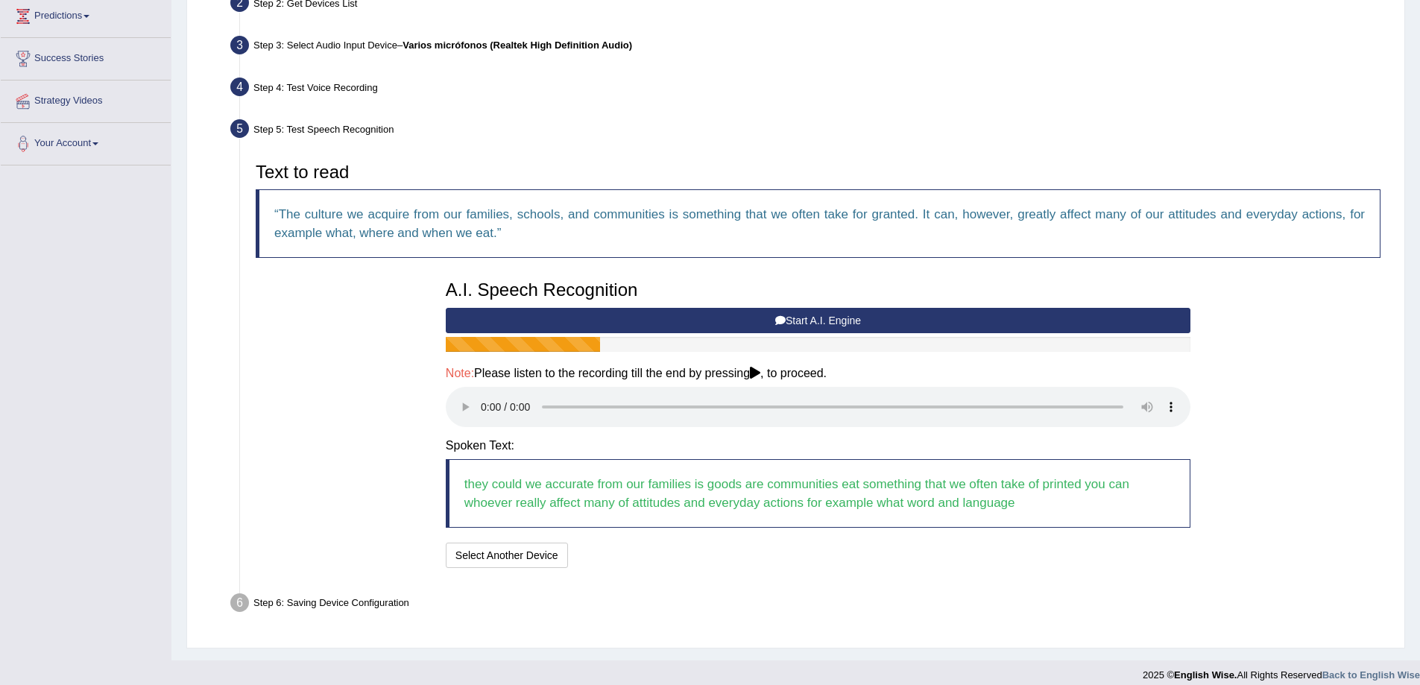
scroll to position [218, 0]
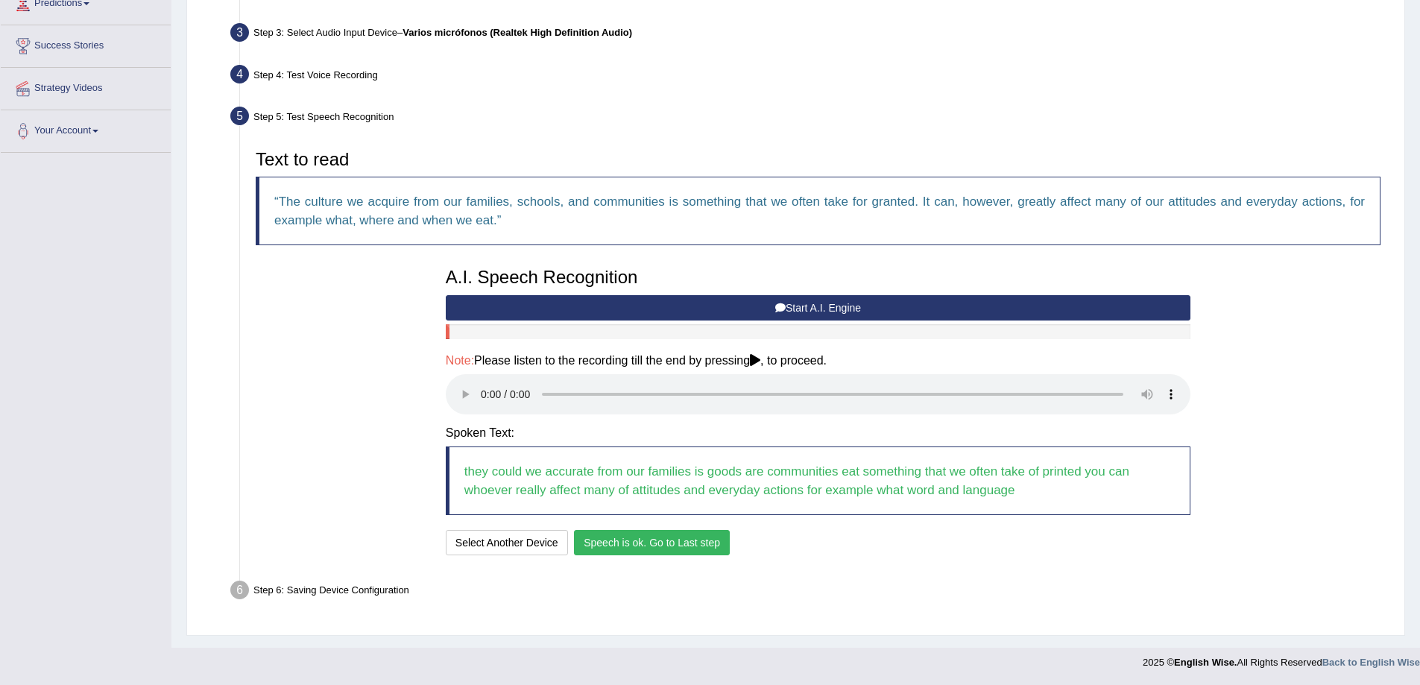
click at [649, 533] on button "Speech is ok. Go to Last step" at bounding box center [652, 542] width 156 height 25
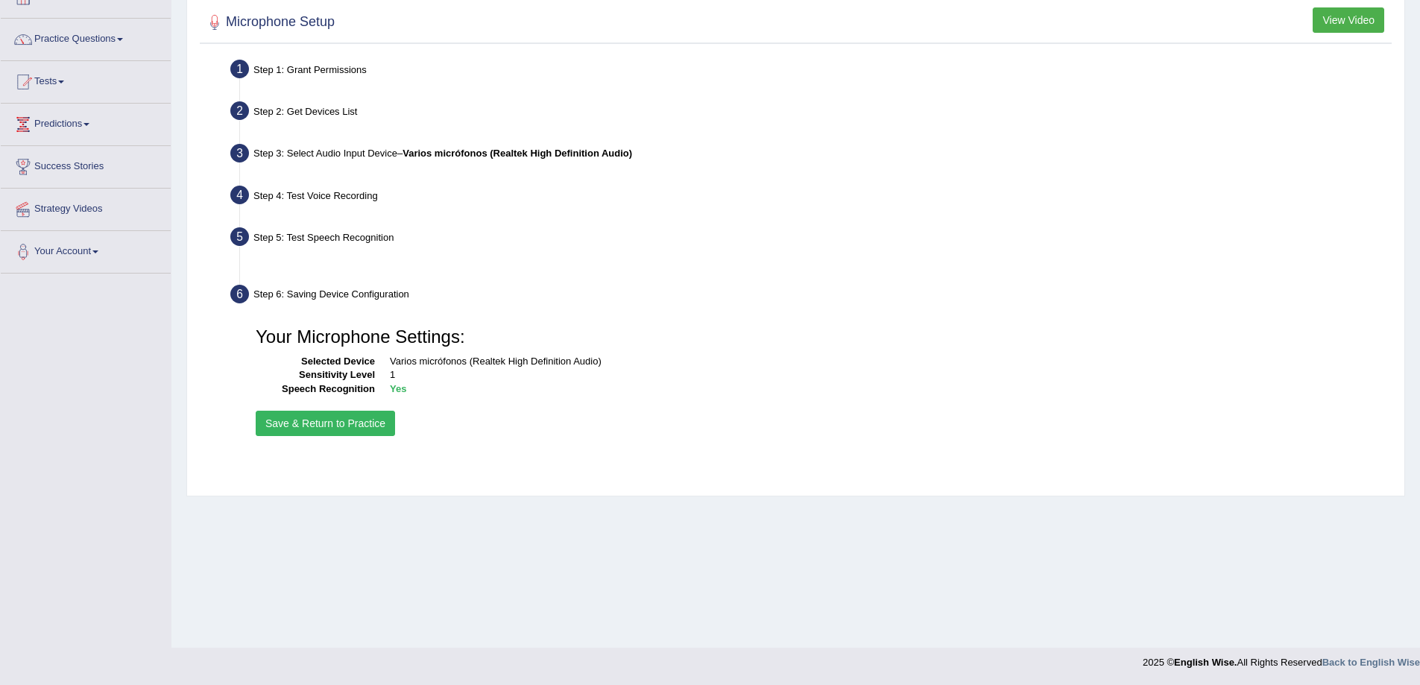
scroll to position [98, 0]
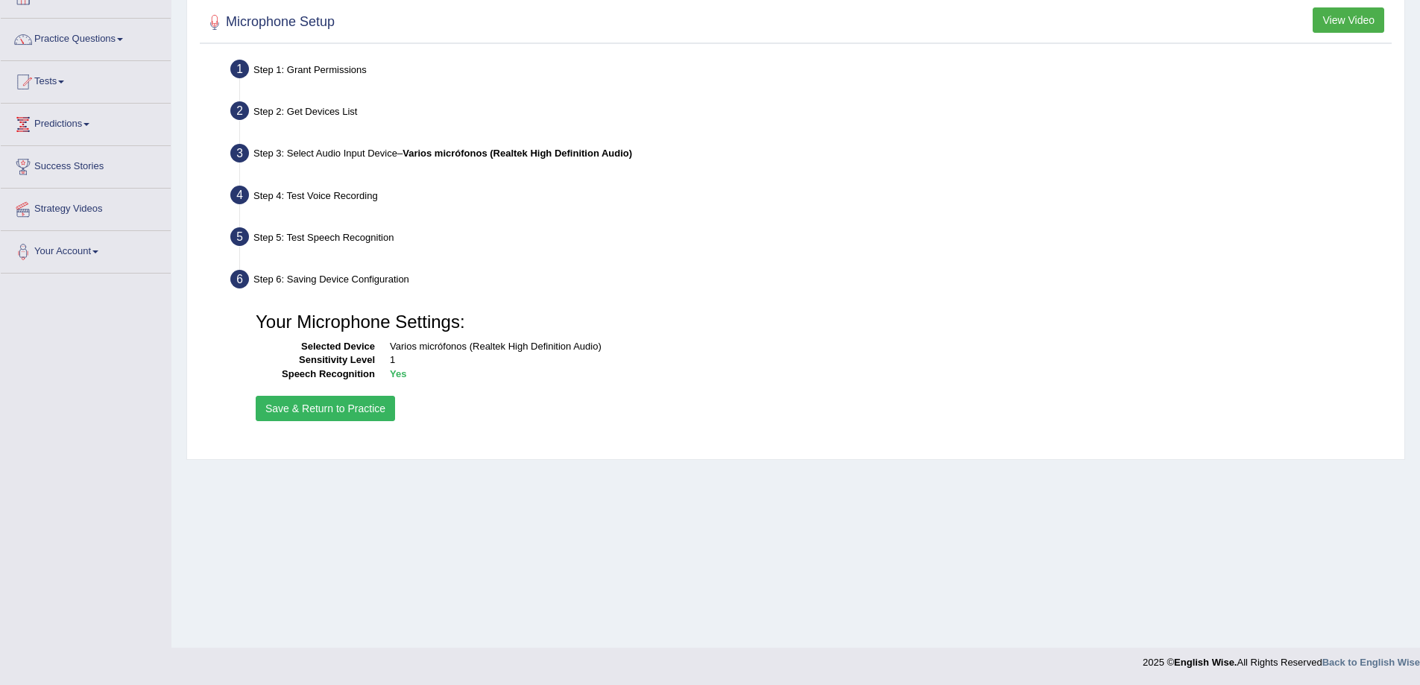
click at [362, 412] on button "Save & Return to Practice" at bounding box center [325, 408] width 139 height 25
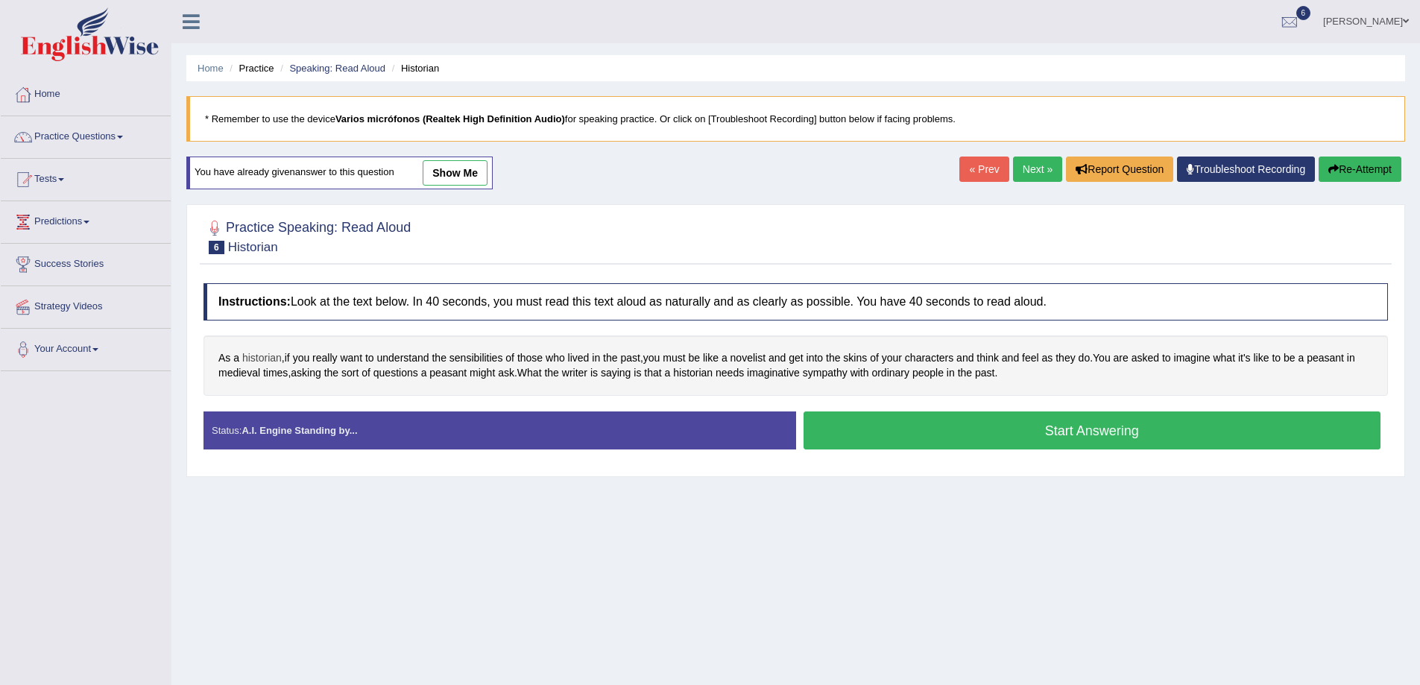
click at [245, 351] on span "historian" at bounding box center [262, 358] width 40 height 16
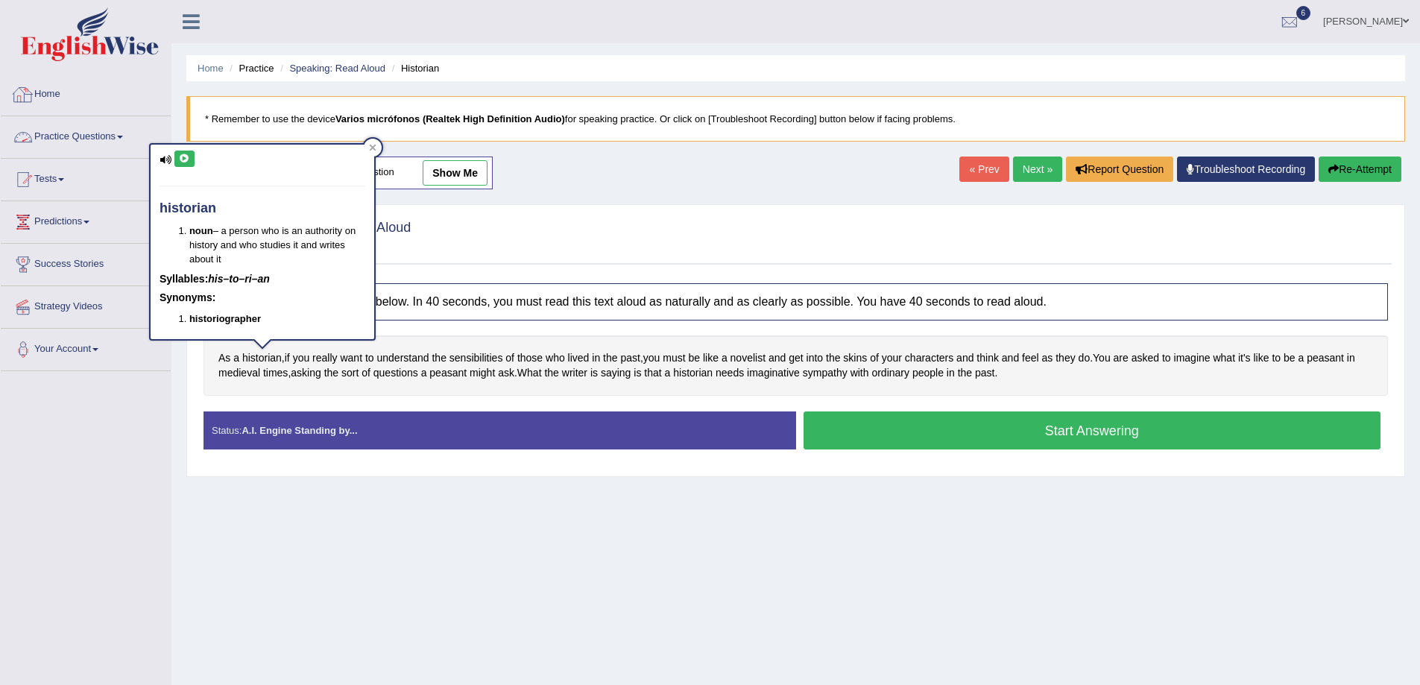
click at [166, 160] on icon at bounding box center [166, 160] width 12 height 10
click at [557, 315] on h4 "Instructions: Look at the text below. In 40 seconds, you must read this text al…" at bounding box center [796, 301] width 1185 height 37
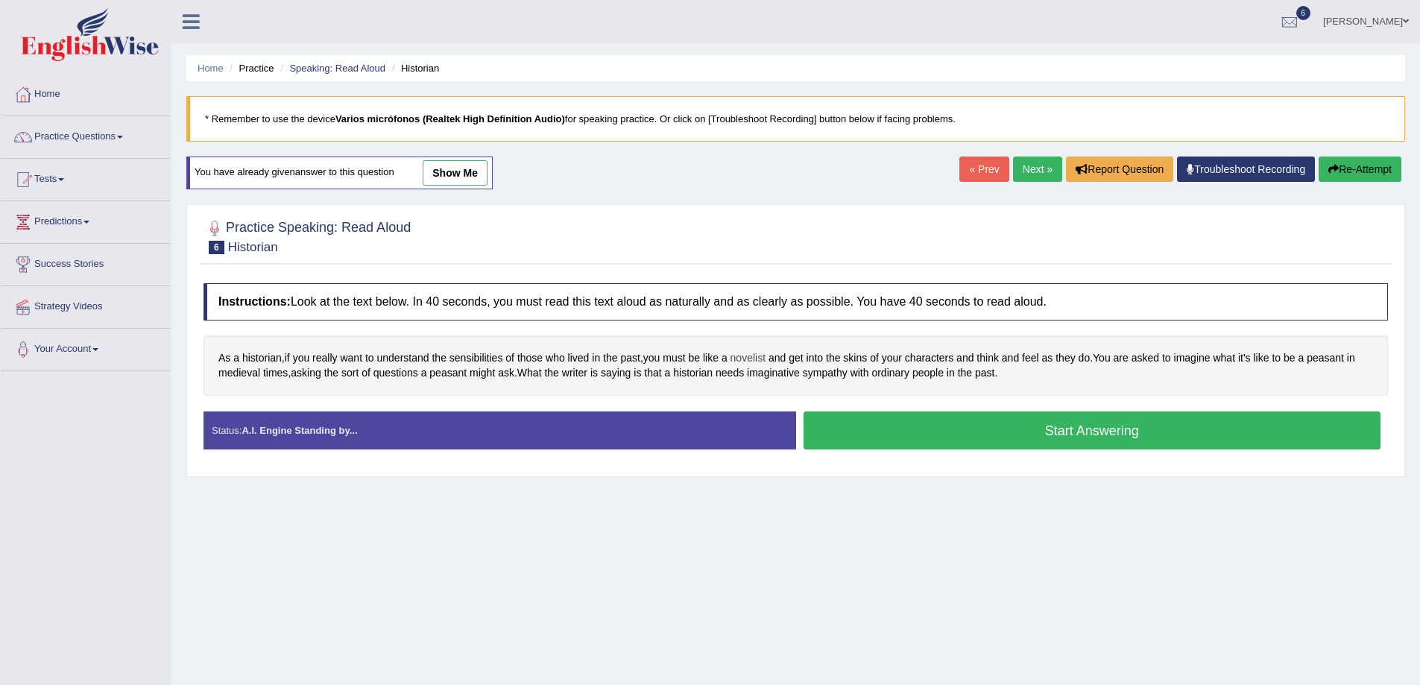
click at [759, 353] on span "novelist" at bounding box center [748, 358] width 35 height 16
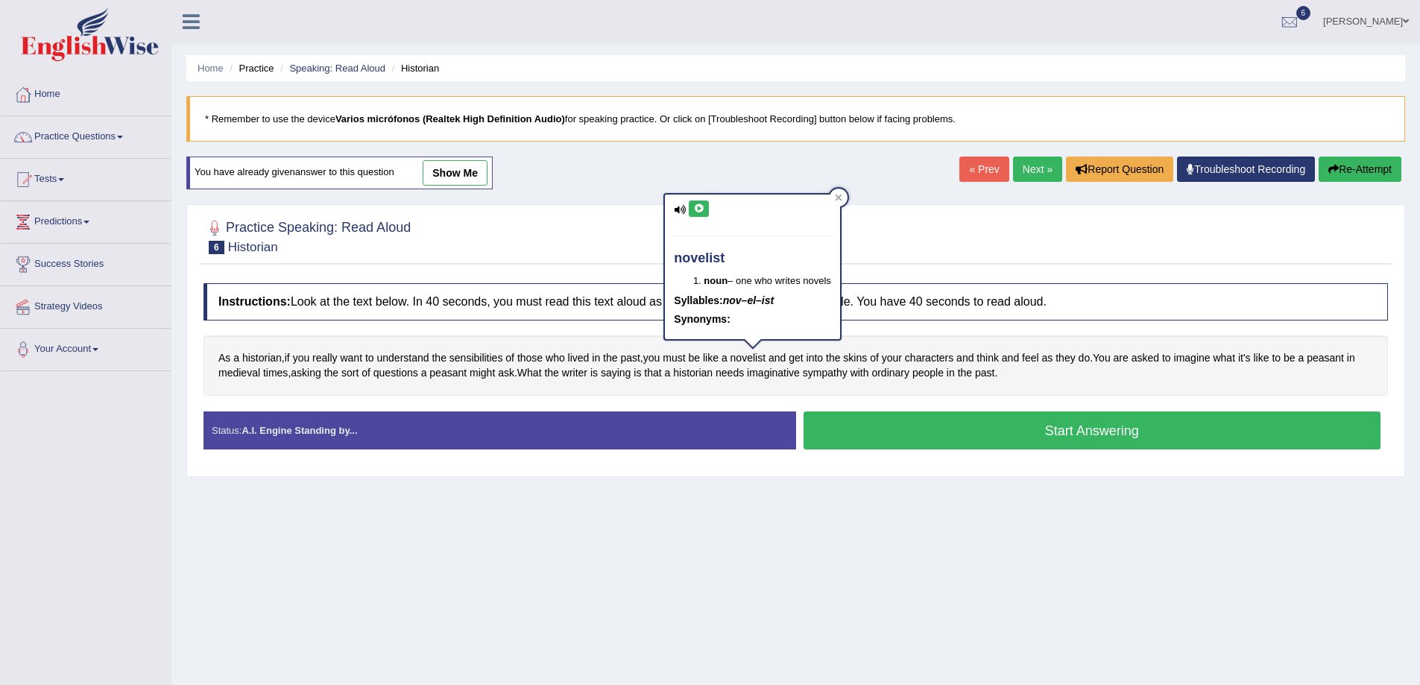
click at [677, 208] on icon at bounding box center [680, 210] width 12 height 10
click at [699, 210] on icon at bounding box center [698, 208] width 11 height 9
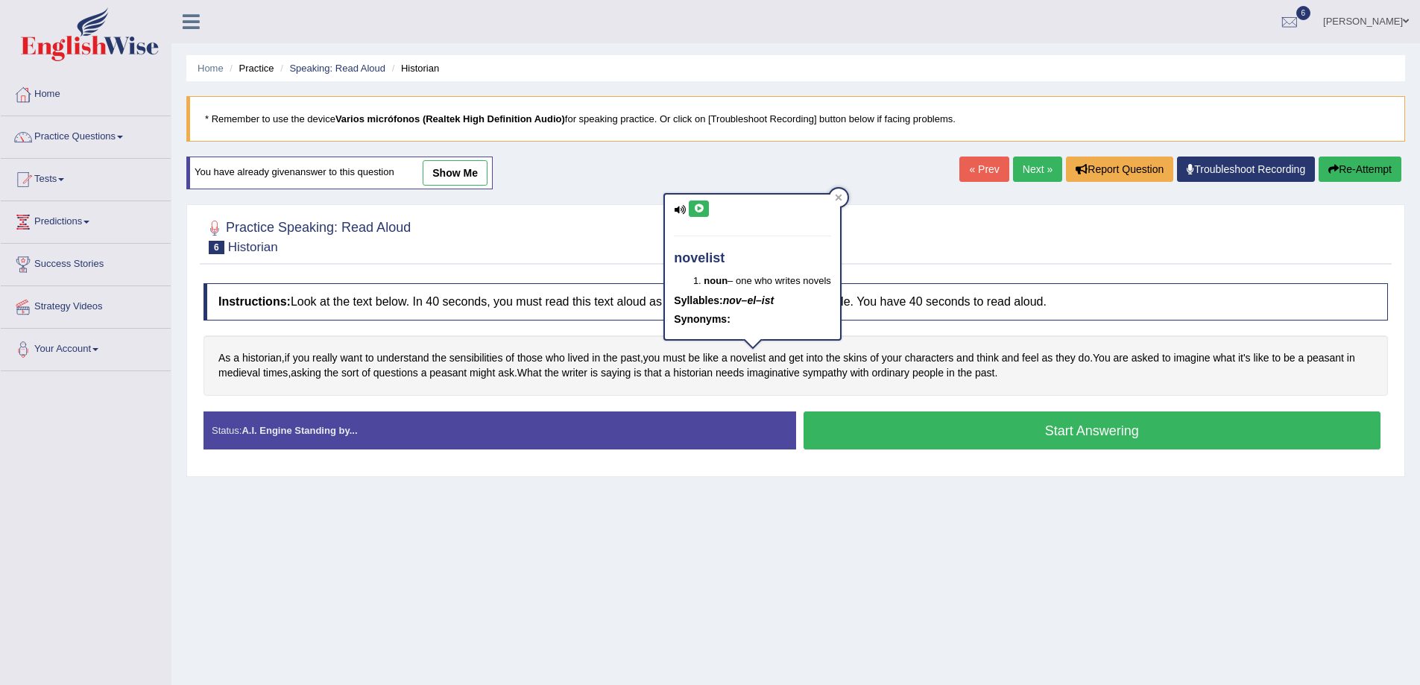
click at [699, 210] on icon at bounding box center [698, 208] width 11 height 9
click at [843, 197] on icon at bounding box center [838, 197] width 7 height 7
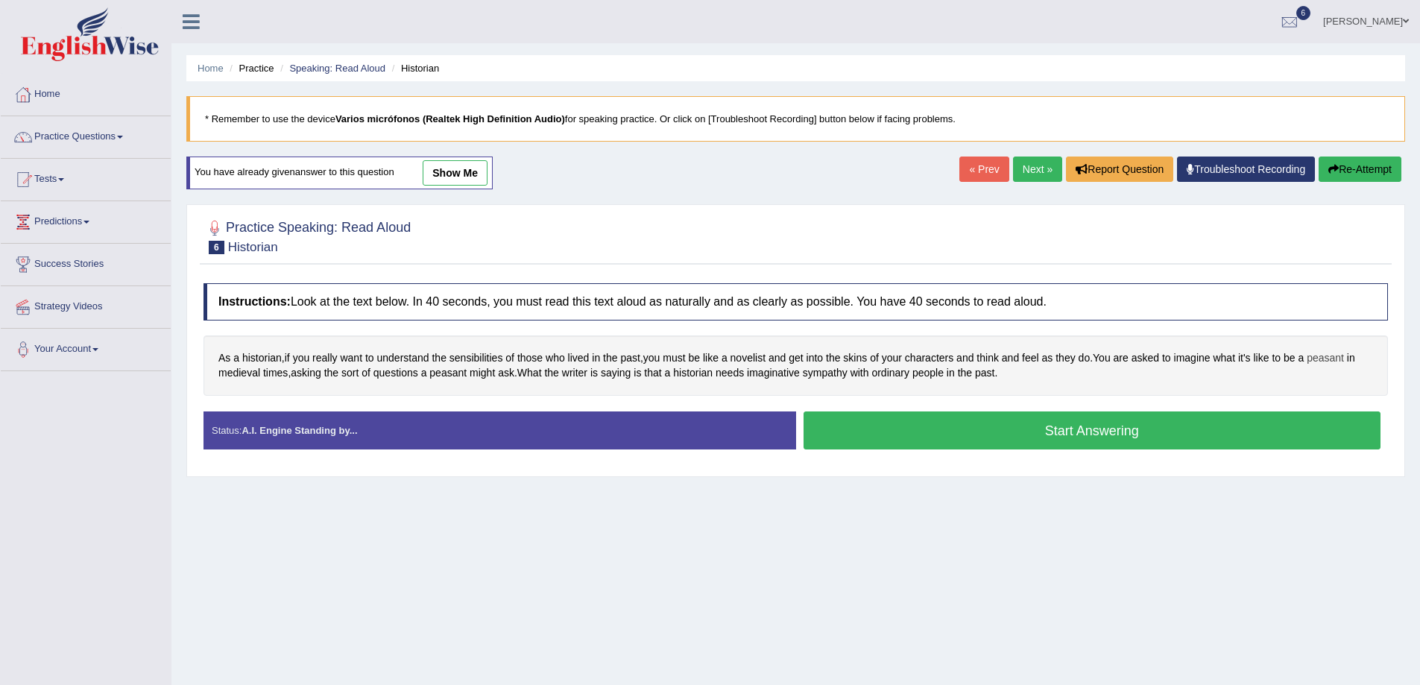
click at [1344, 359] on span "peasant" at bounding box center [1325, 358] width 37 height 16
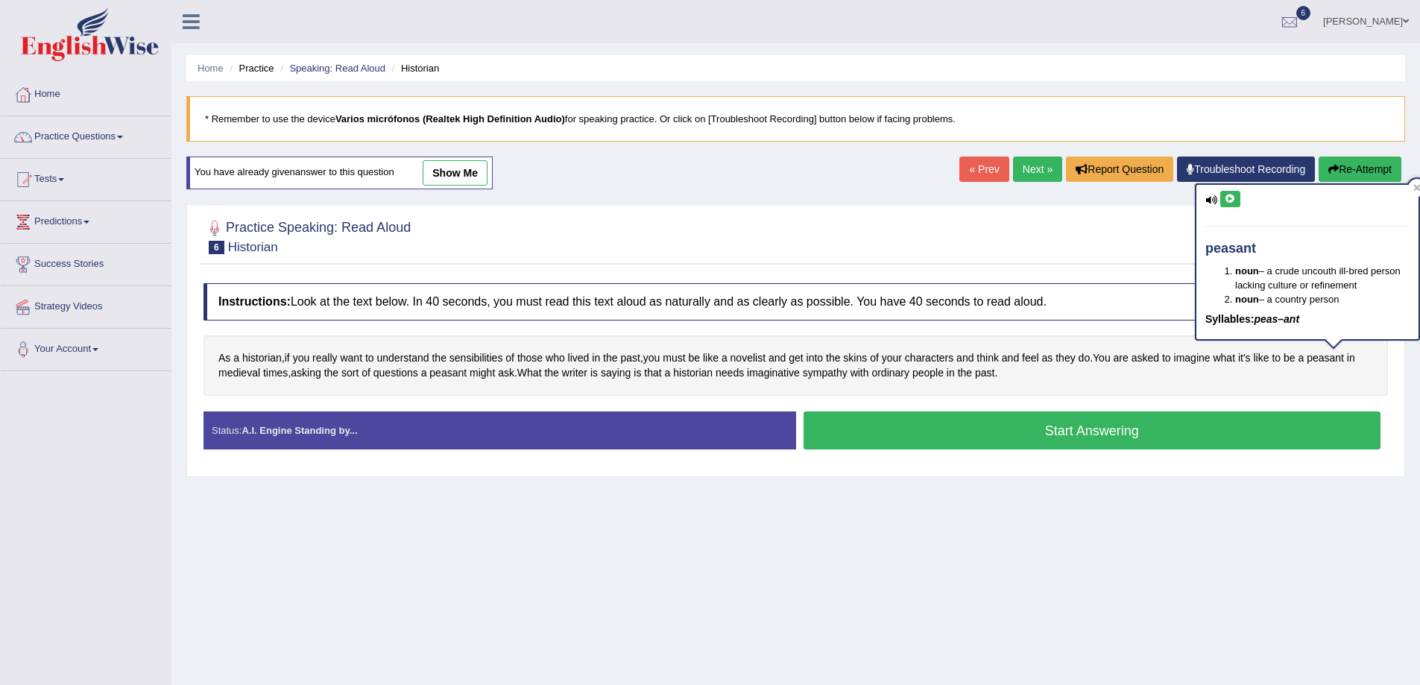
click at [1230, 203] on icon at bounding box center [1230, 199] width 11 height 9
click at [1149, 304] on h4 "Instructions: Look at the text below. In 40 seconds, you must read this text al…" at bounding box center [796, 301] width 1185 height 37
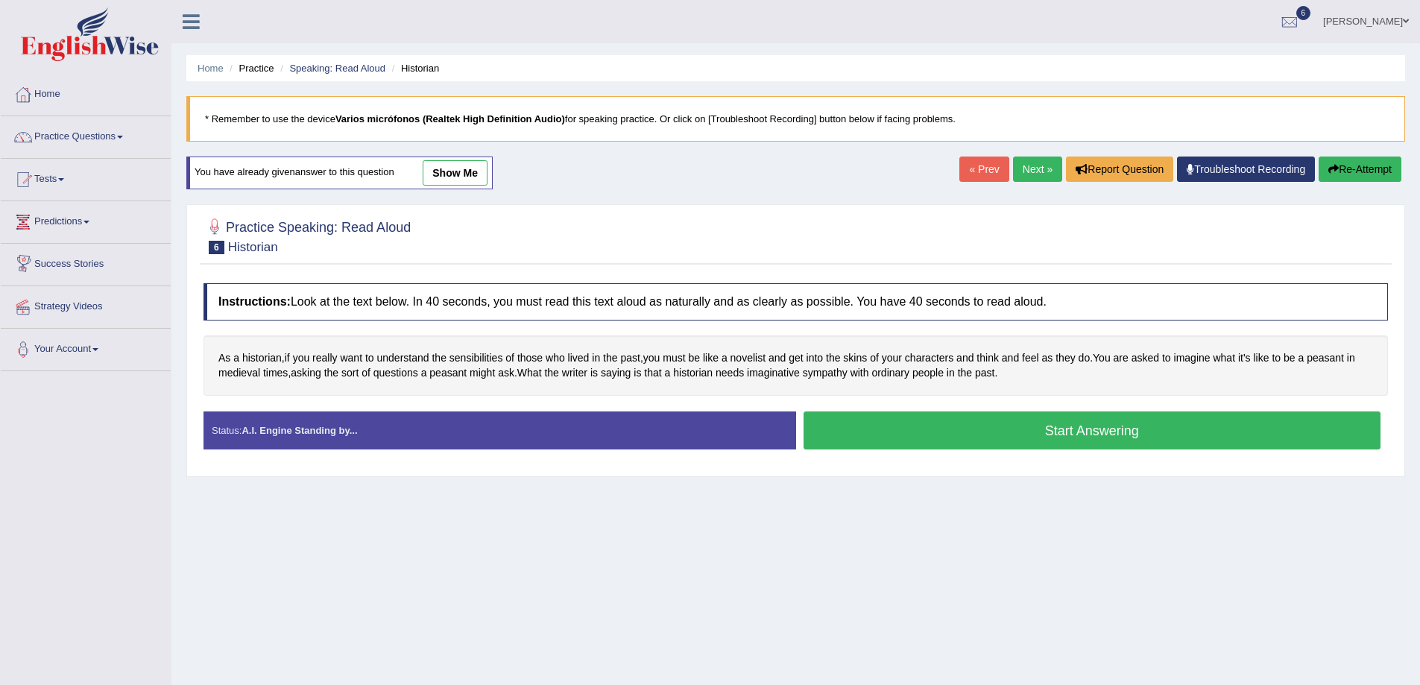
click at [215, 230] on div at bounding box center [215, 228] width 22 height 22
click at [213, 229] on div at bounding box center [215, 228] width 22 height 22
click at [247, 359] on span "historian" at bounding box center [262, 358] width 40 height 16
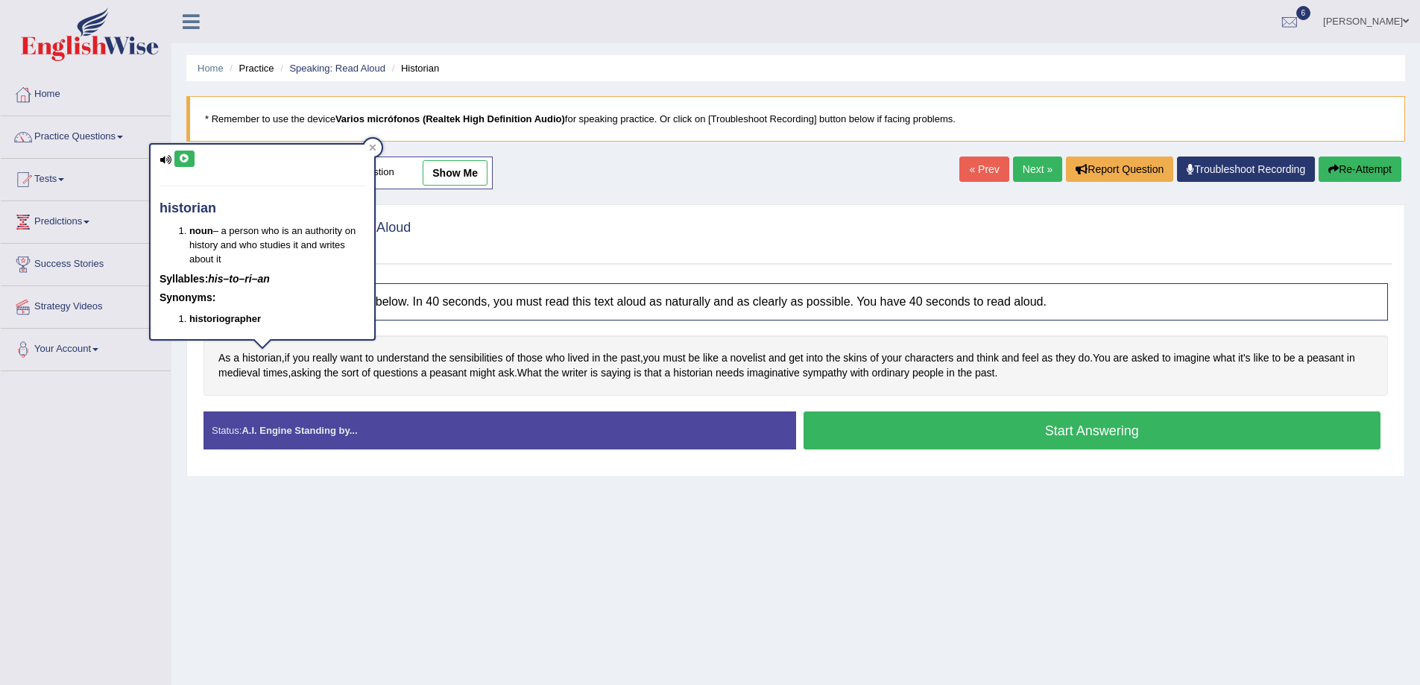
click at [188, 157] on icon at bounding box center [184, 158] width 11 height 9
click at [186, 157] on icon at bounding box center [184, 158] width 11 height 9
click at [183, 157] on icon at bounding box center [184, 158] width 11 height 9
click at [439, 254] on div at bounding box center [796, 235] width 1185 height 45
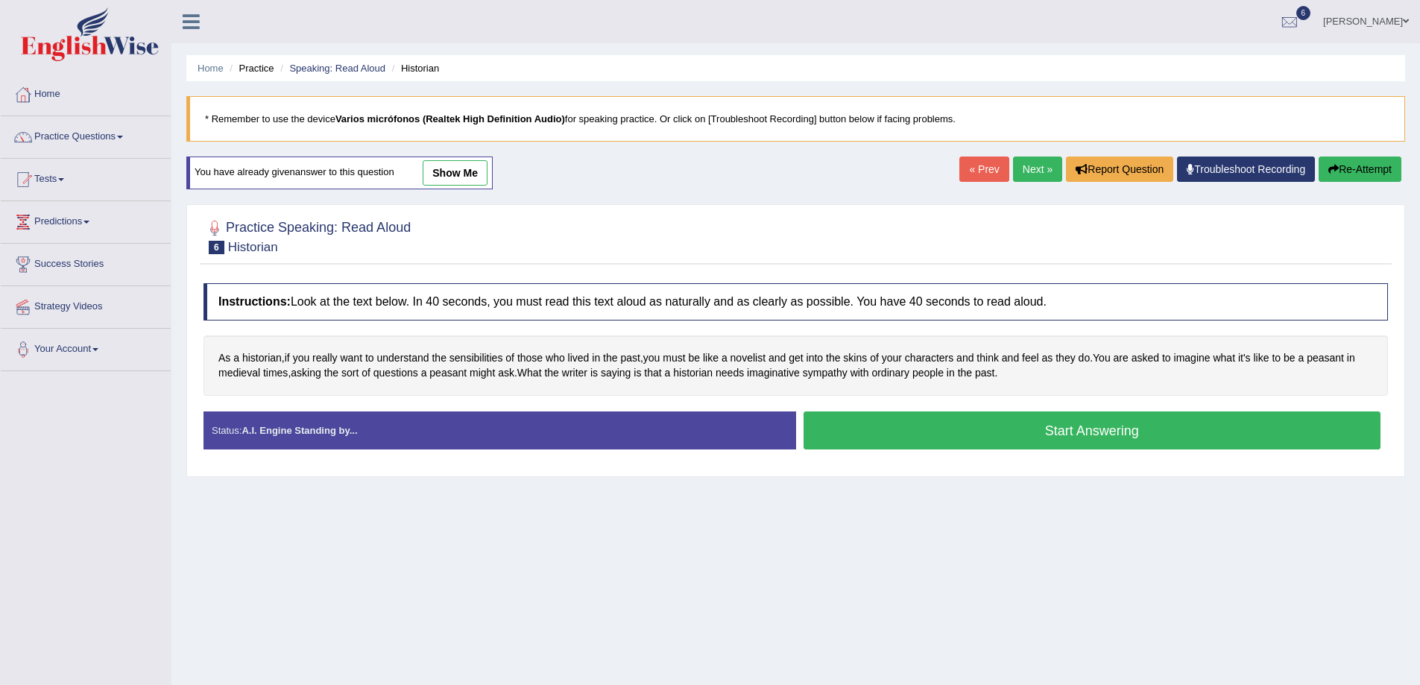
click at [982, 435] on button "Start Answering" at bounding box center [1093, 431] width 578 height 38
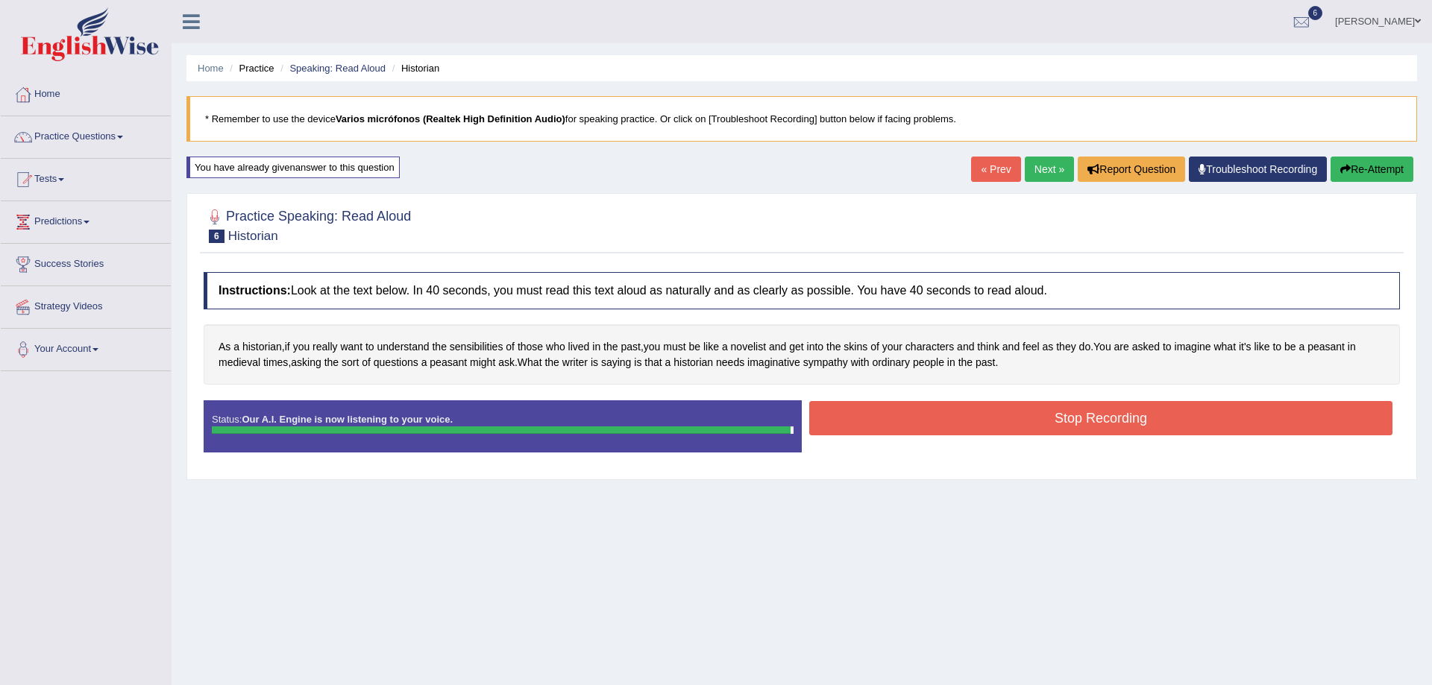
click at [982, 435] on div "Status: Our A.I. Engine is now listening to your voice. Start Answering Stop Re…" at bounding box center [802, 433] width 1196 height 67
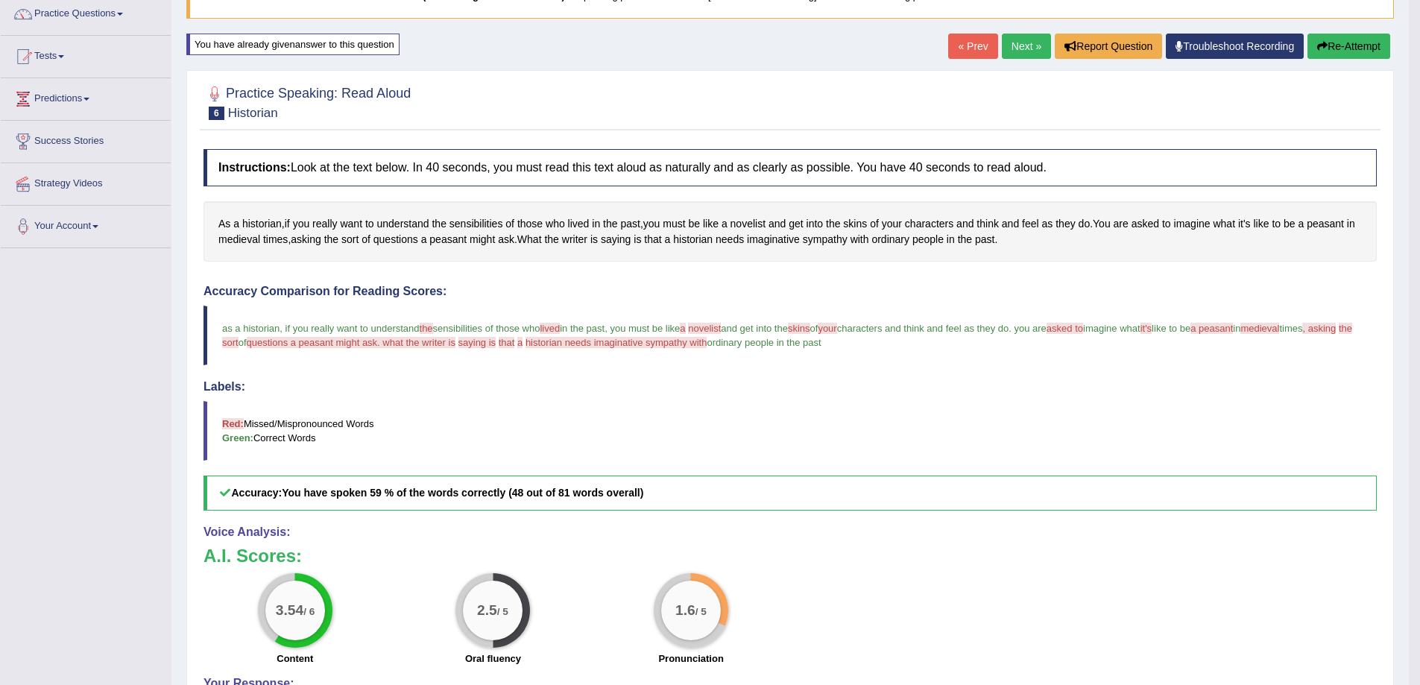
scroll to position [149, 0]
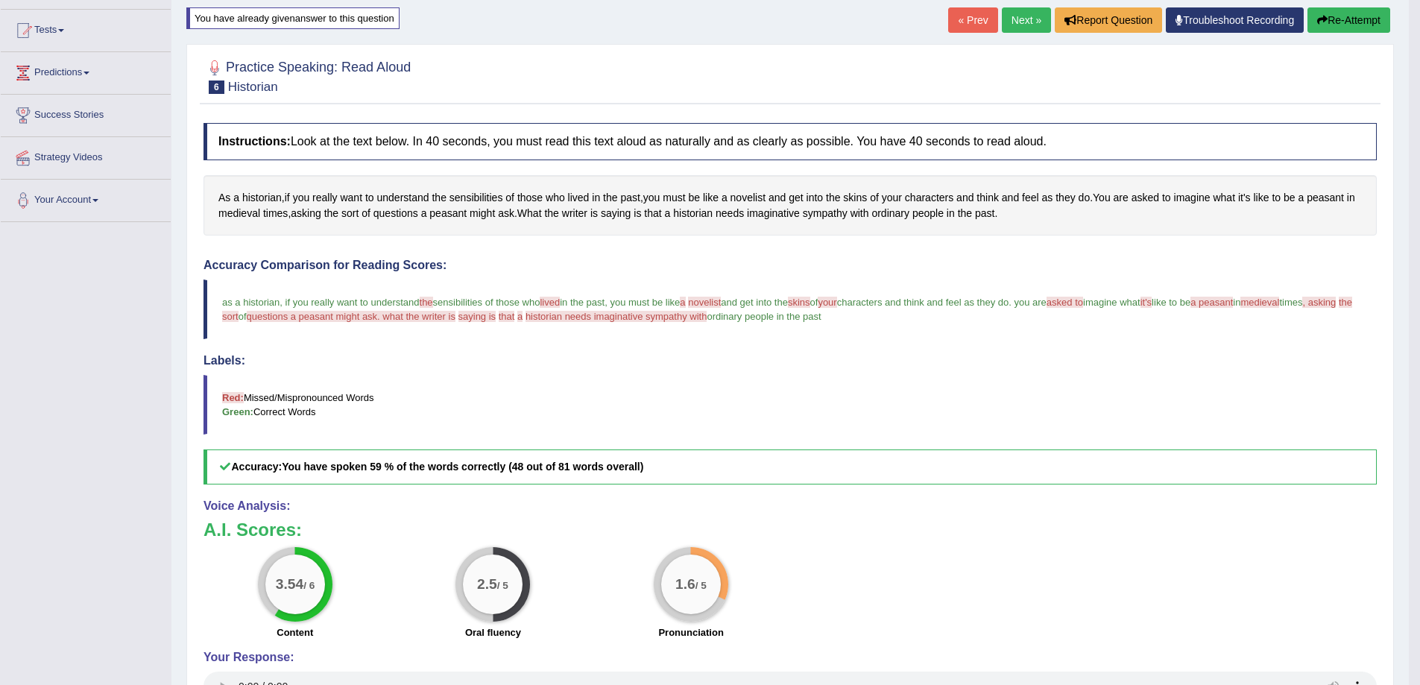
click at [1303, 308] on span ", asking" at bounding box center [1320, 302] width 34 height 11
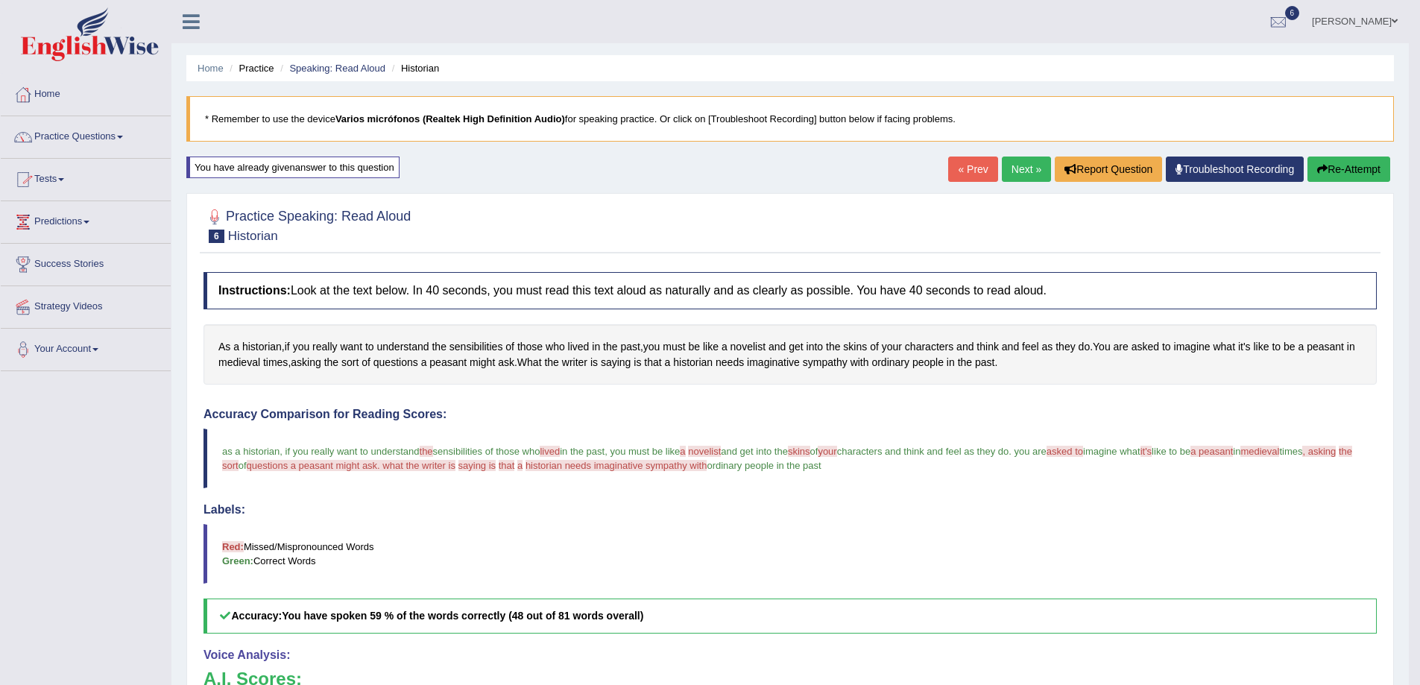
click at [117, 128] on link "Practice Questions" at bounding box center [86, 134] width 170 height 37
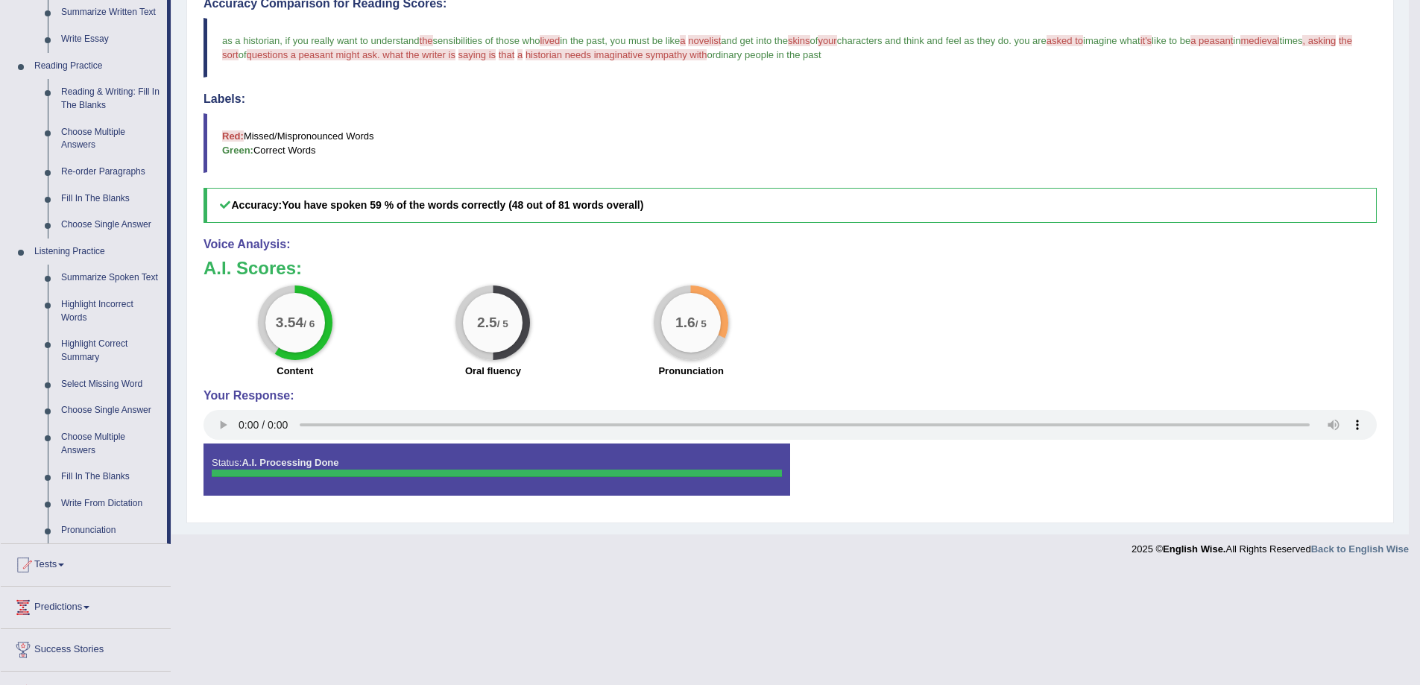
scroll to position [483, 0]
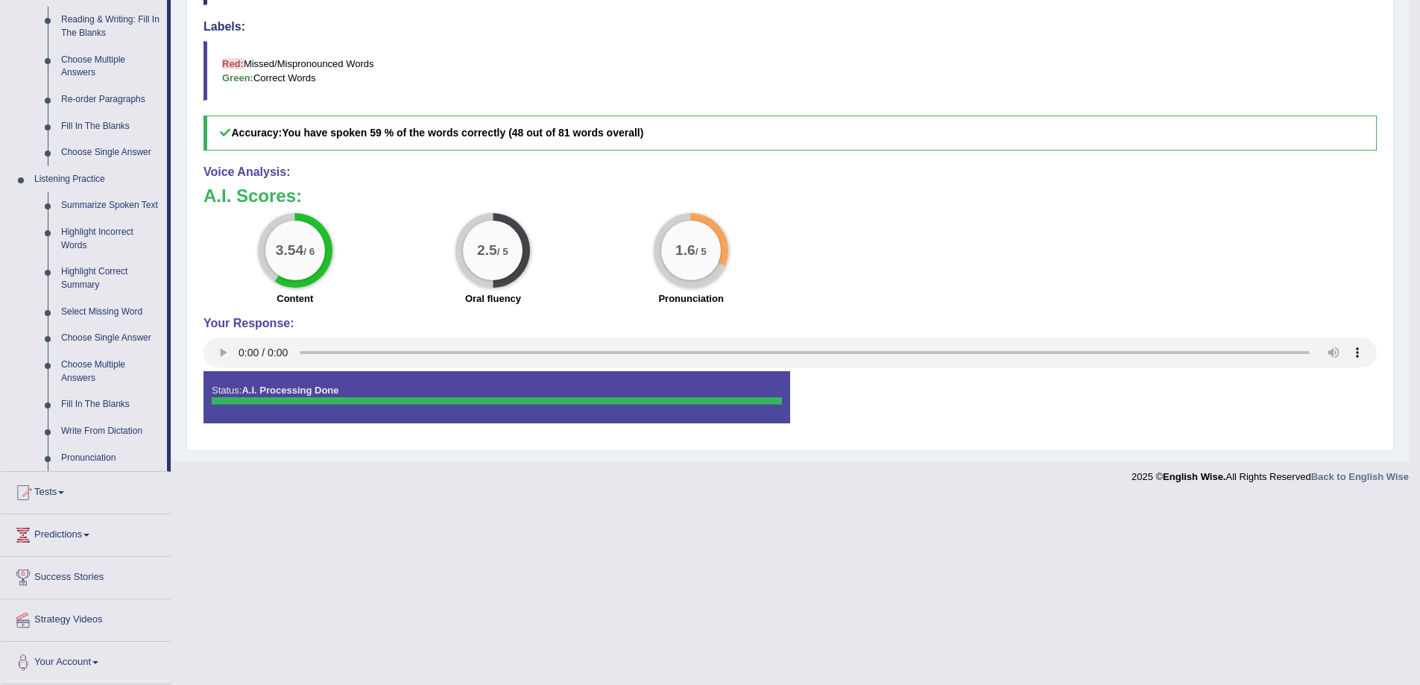
click at [63, 500] on link "Tests" at bounding box center [86, 490] width 170 height 37
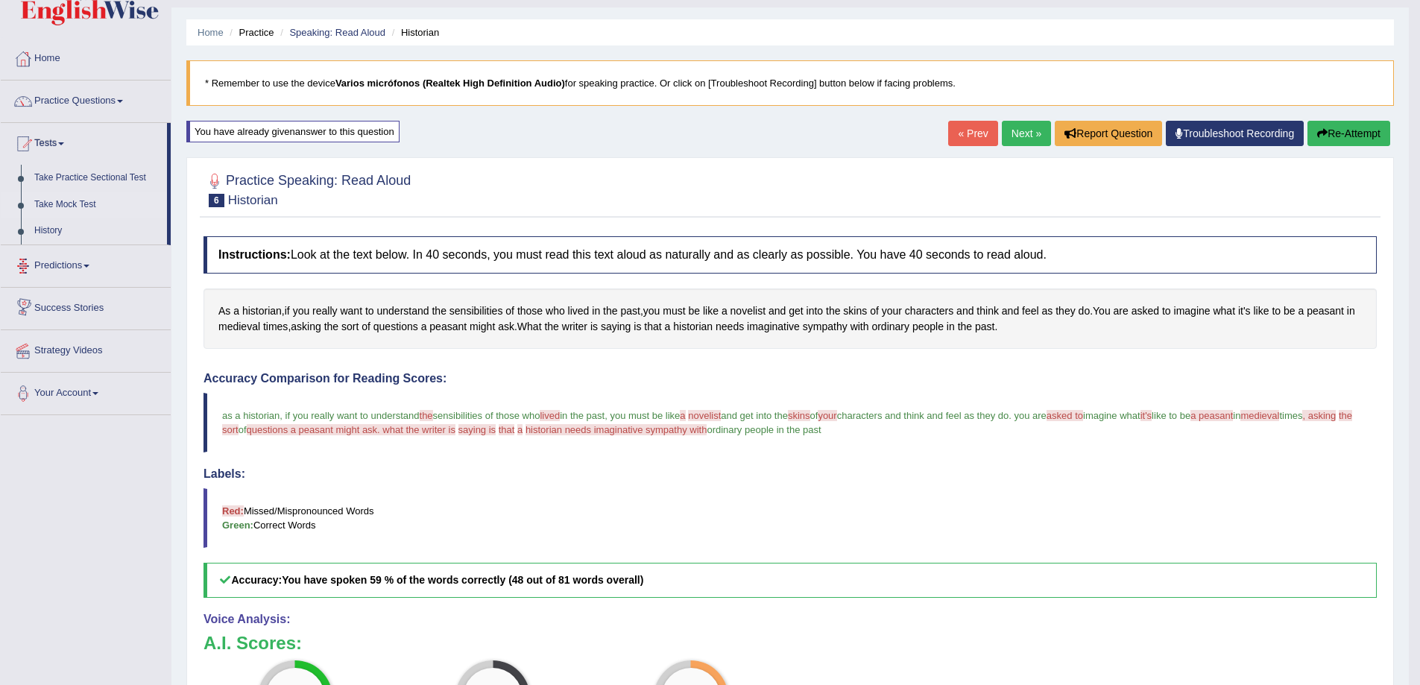
scroll to position [0, 0]
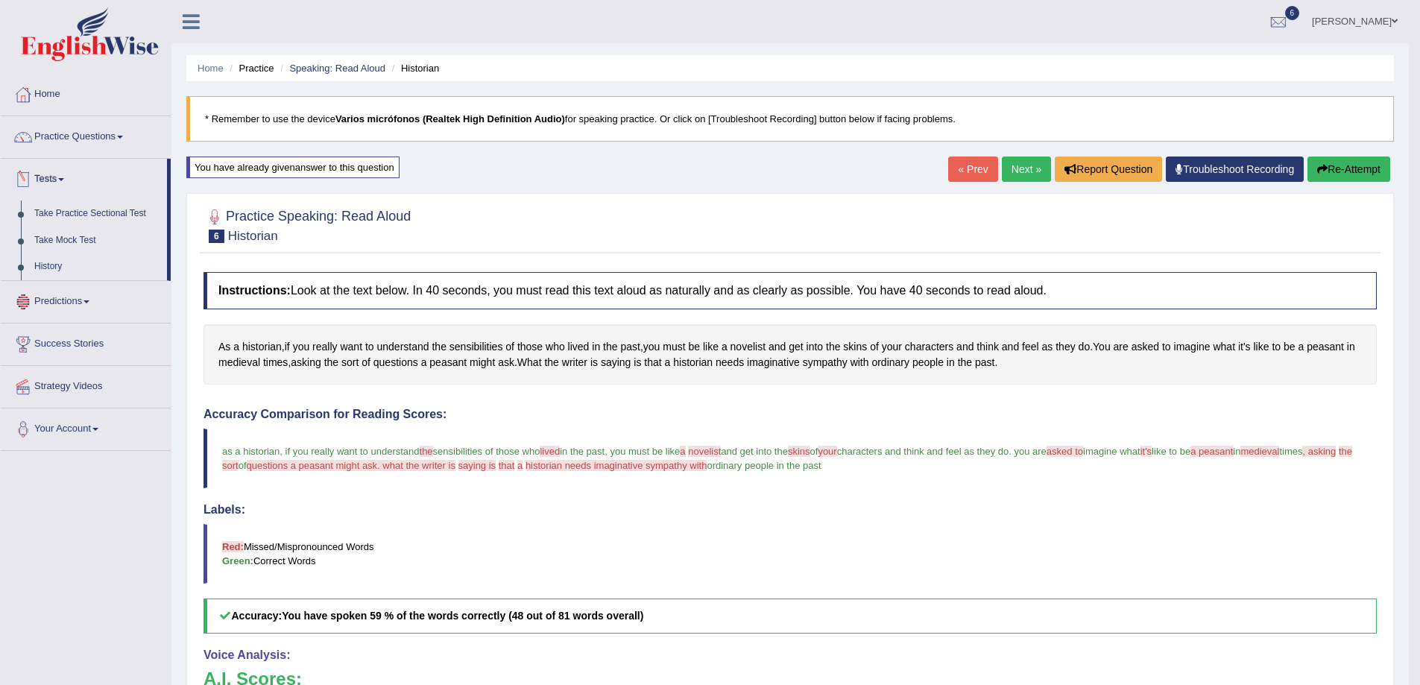
click at [61, 240] on link "Take Mock Test" at bounding box center [97, 240] width 139 height 27
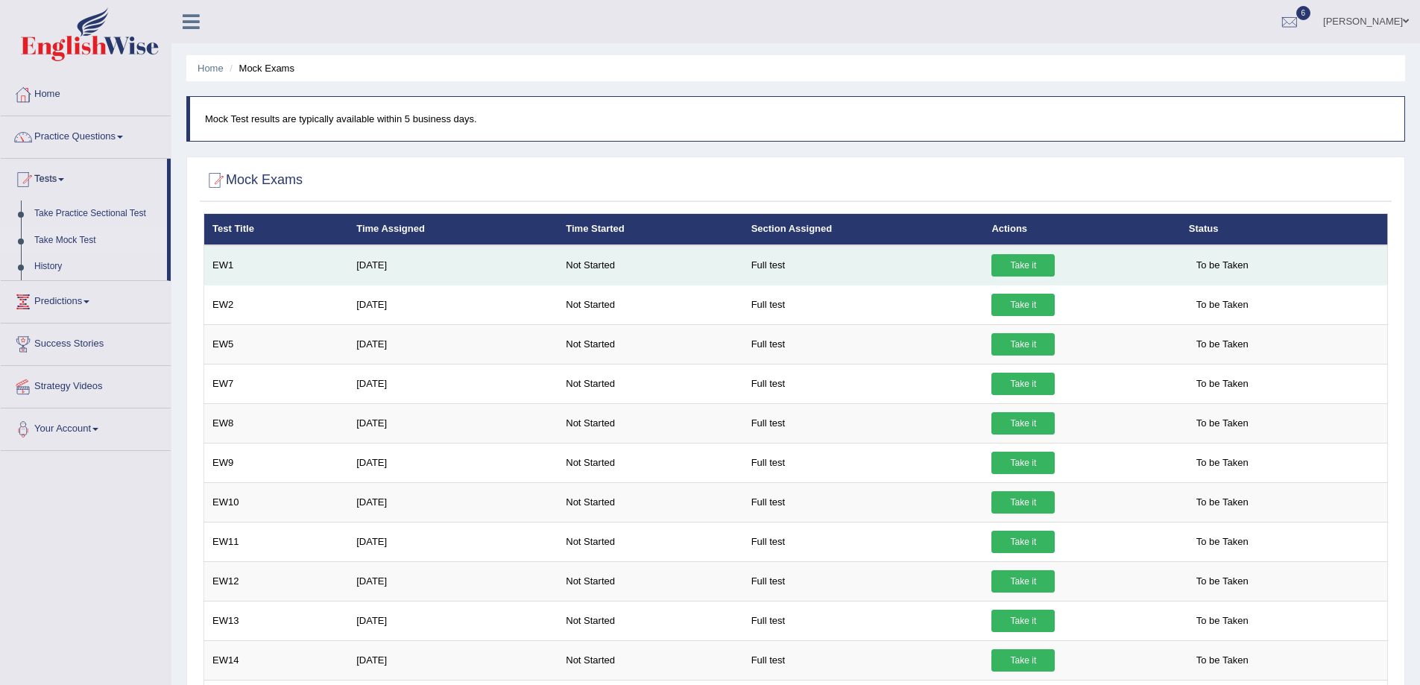
click at [1013, 270] on link "Take it" at bounding box center [1023, 265] width 63 height 22
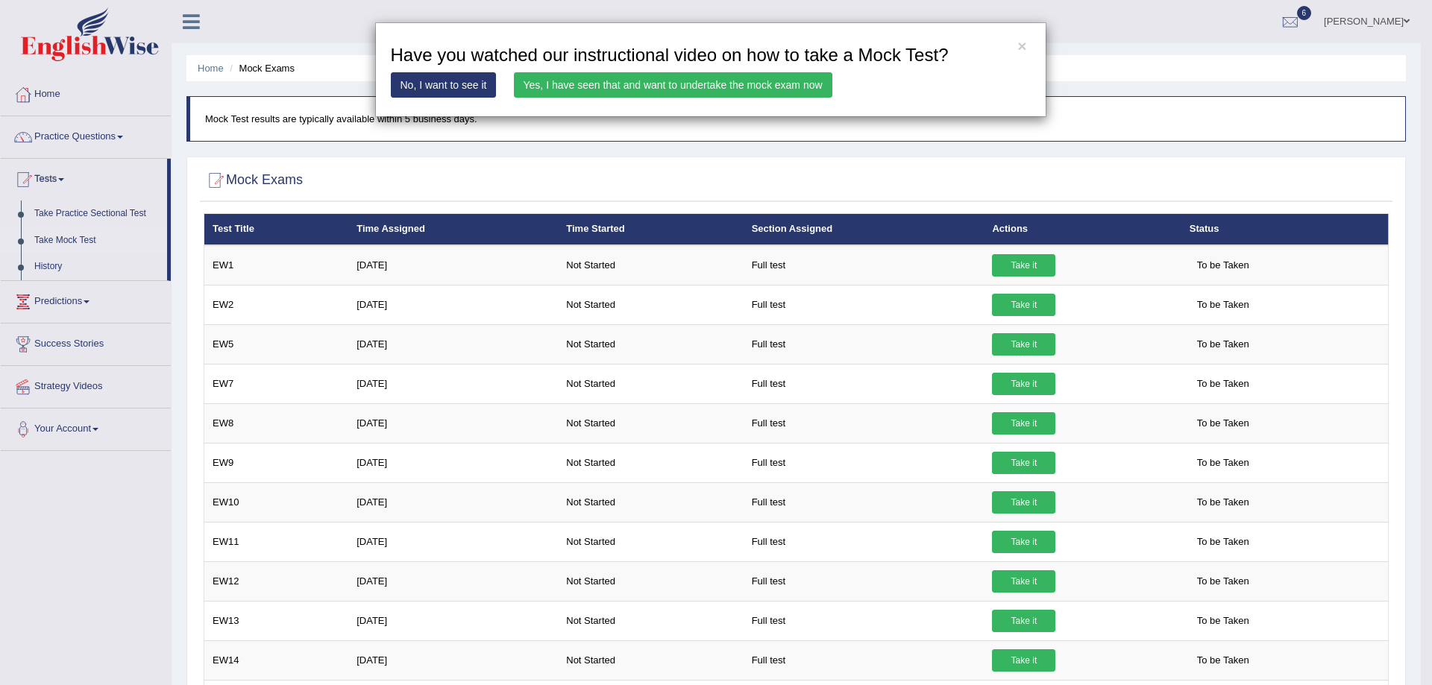
click at [599, 94] on link "Yes, I have seen that and want to undertake the mock exam now" at bounding box center [673, 84] width 318 height 25
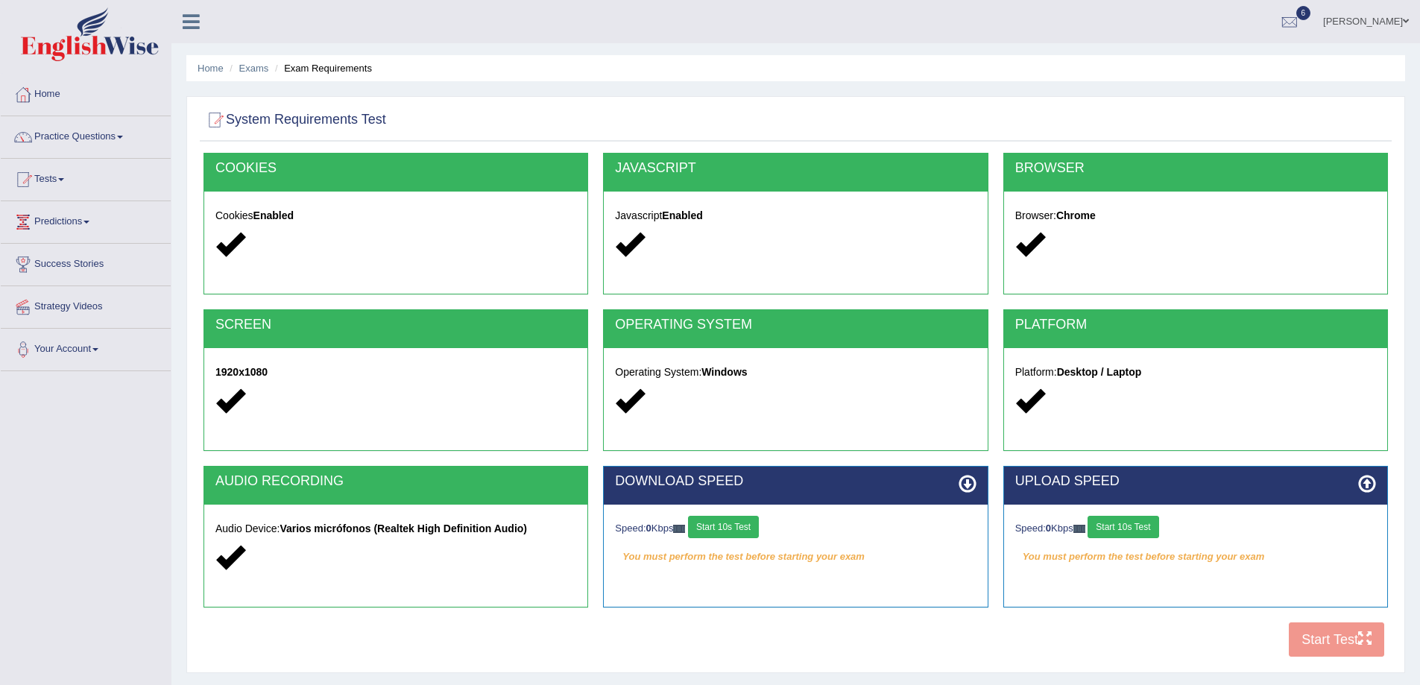
click at [737, 529] on button "Start 10s Test" at bounding box center [723, 527] width 71 height 22
click at [1142, 526] on button "Start 10s Test" at bounding box center [1123, 527] width 71 height 22
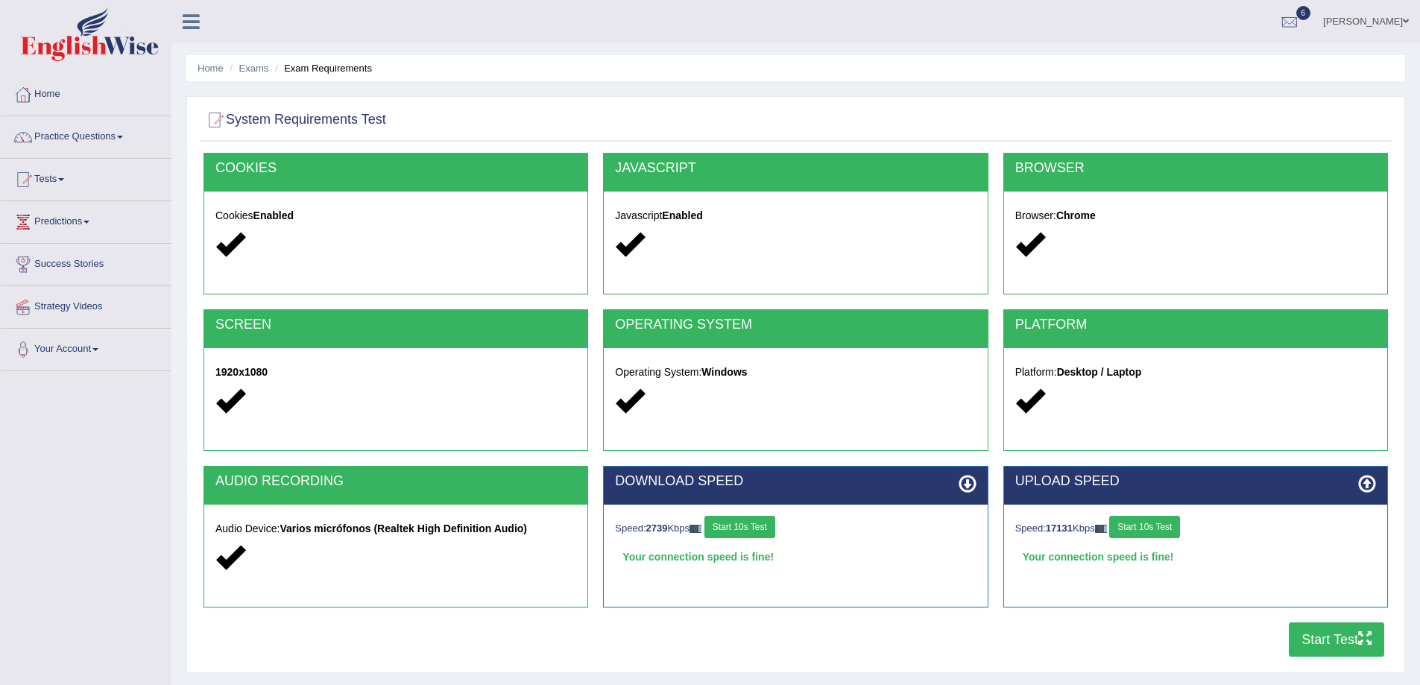
click at [1309, 643] on button "Start Test" at bounding box center [1336, 640] width 95 height 34
click at [121, 133] on link "Practice Questions" at bounding box center [86, 134] width 170 height 37
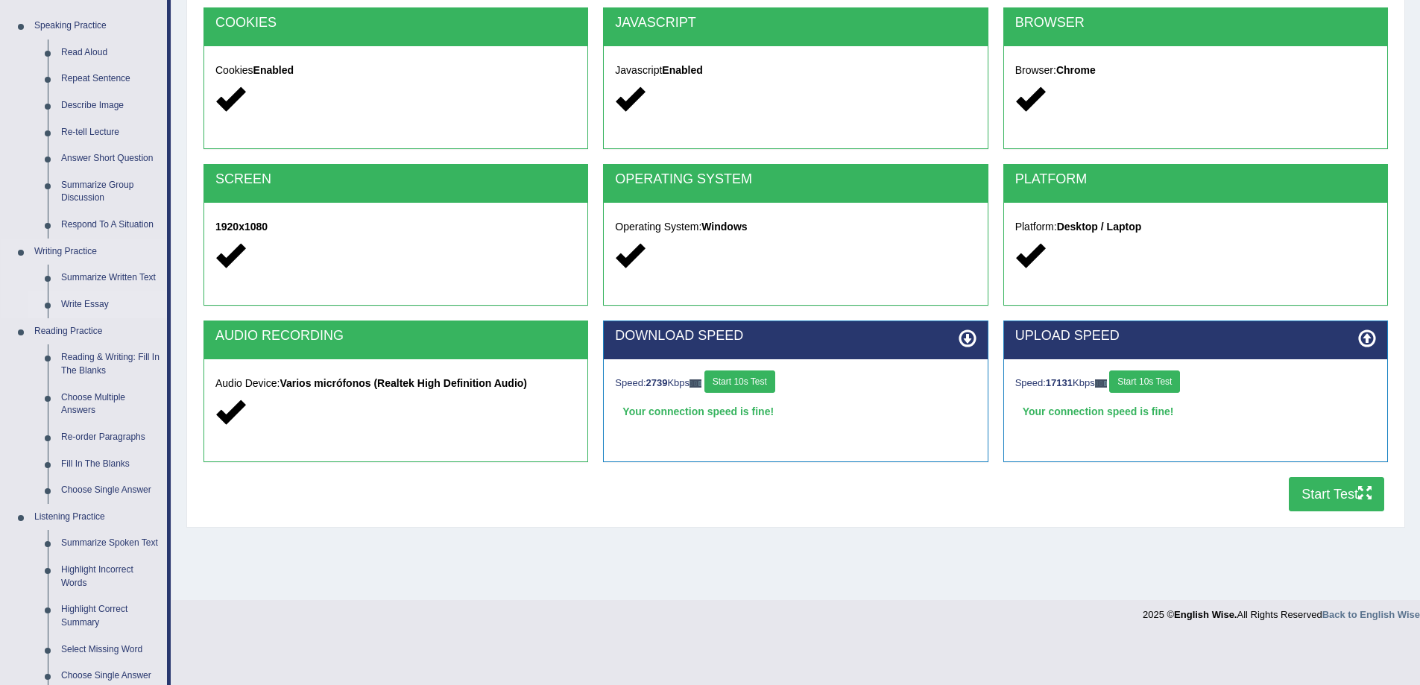
scroll to position [149, 0]
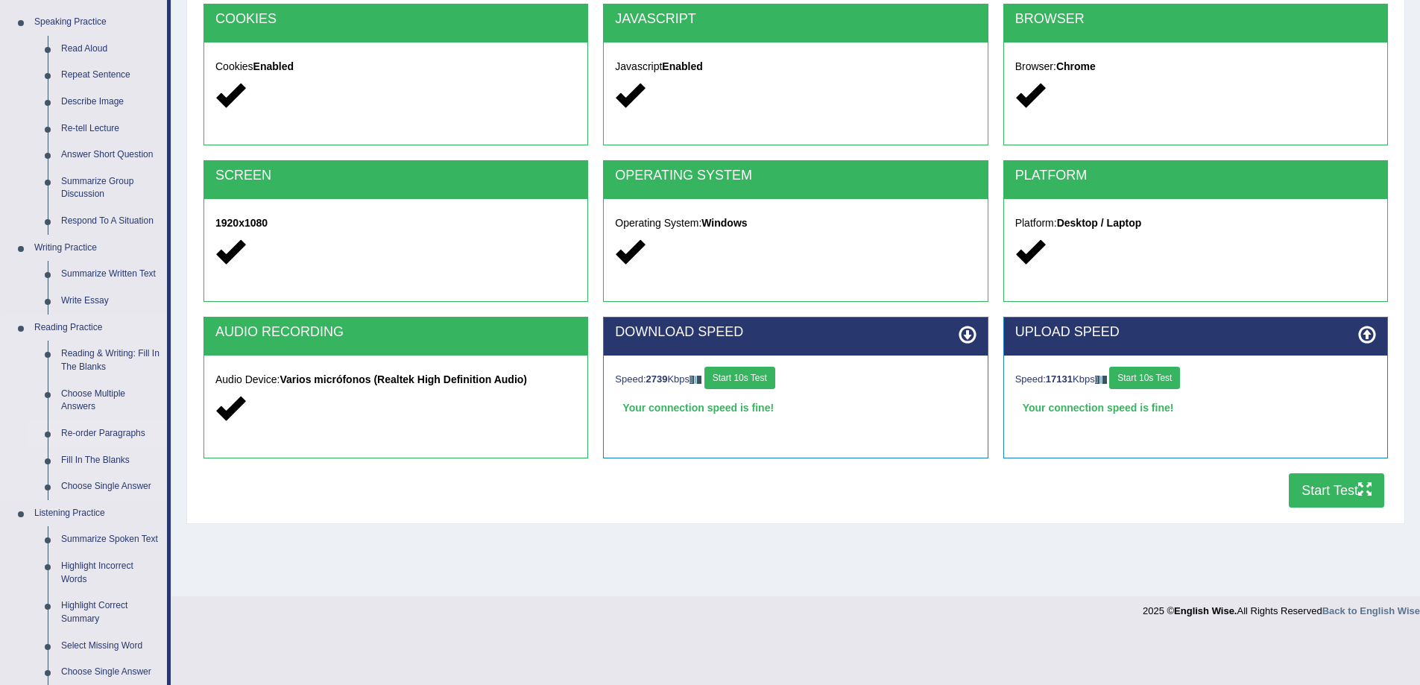
click at [95, 434] on link "Re-order Paragraphs" at bounding box center [110, 434] width 113 height 27
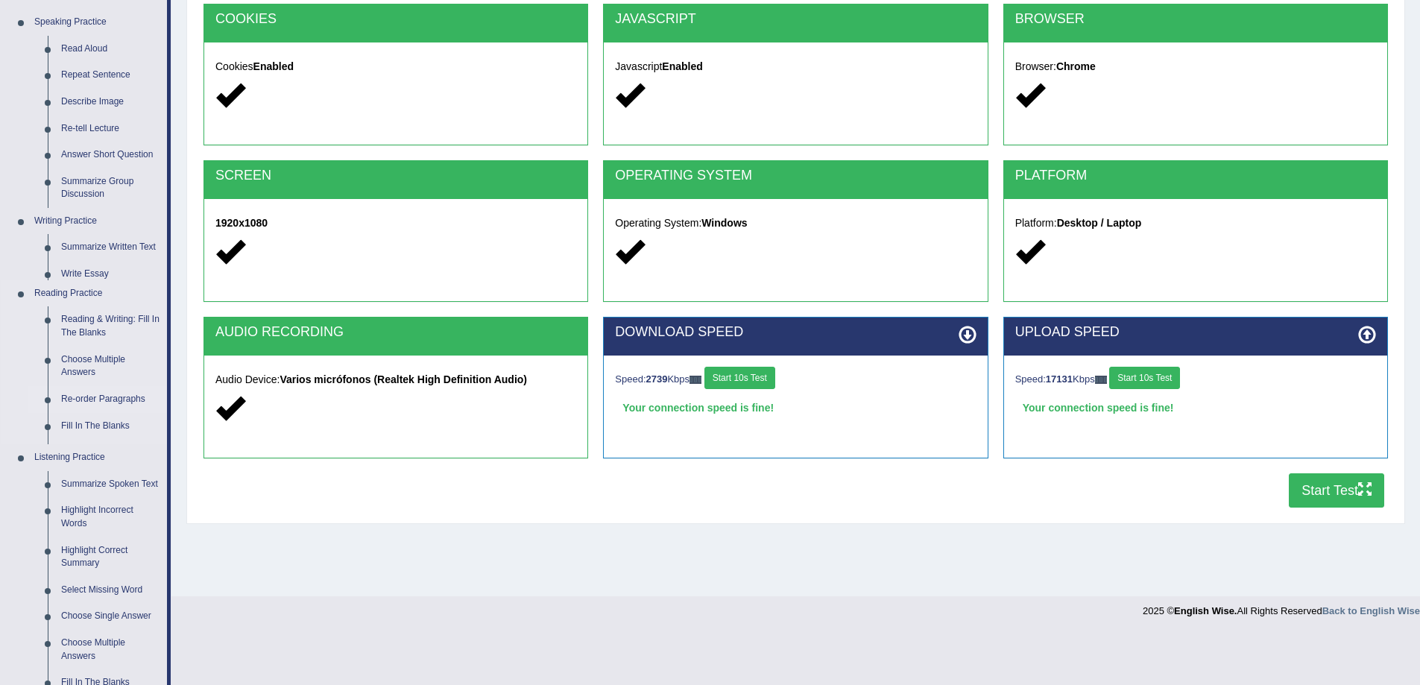
scroll to position [98, 0]
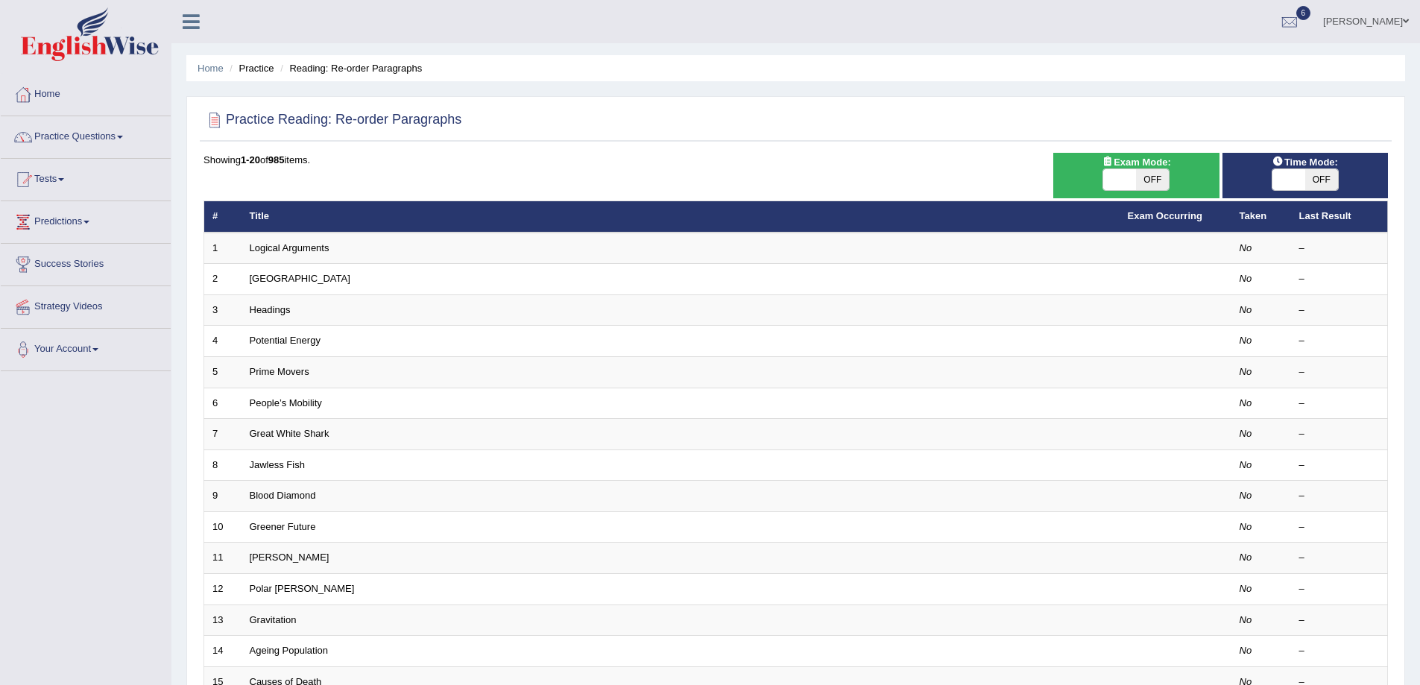
click at [303, 250] on link "Logical Arguments" at bounding box center [290, 247] width 80 height 11
